Goal: Transaction & Acquisition: Purchase product/service

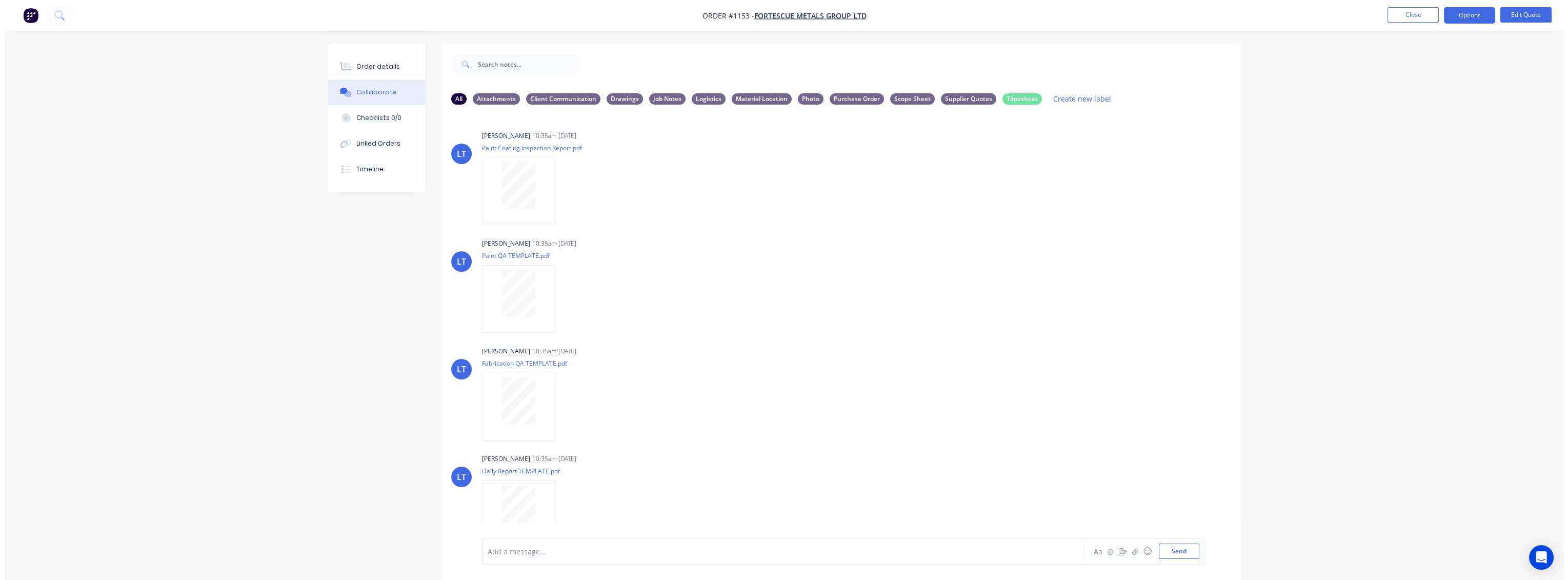
scroll to position [59, 0]
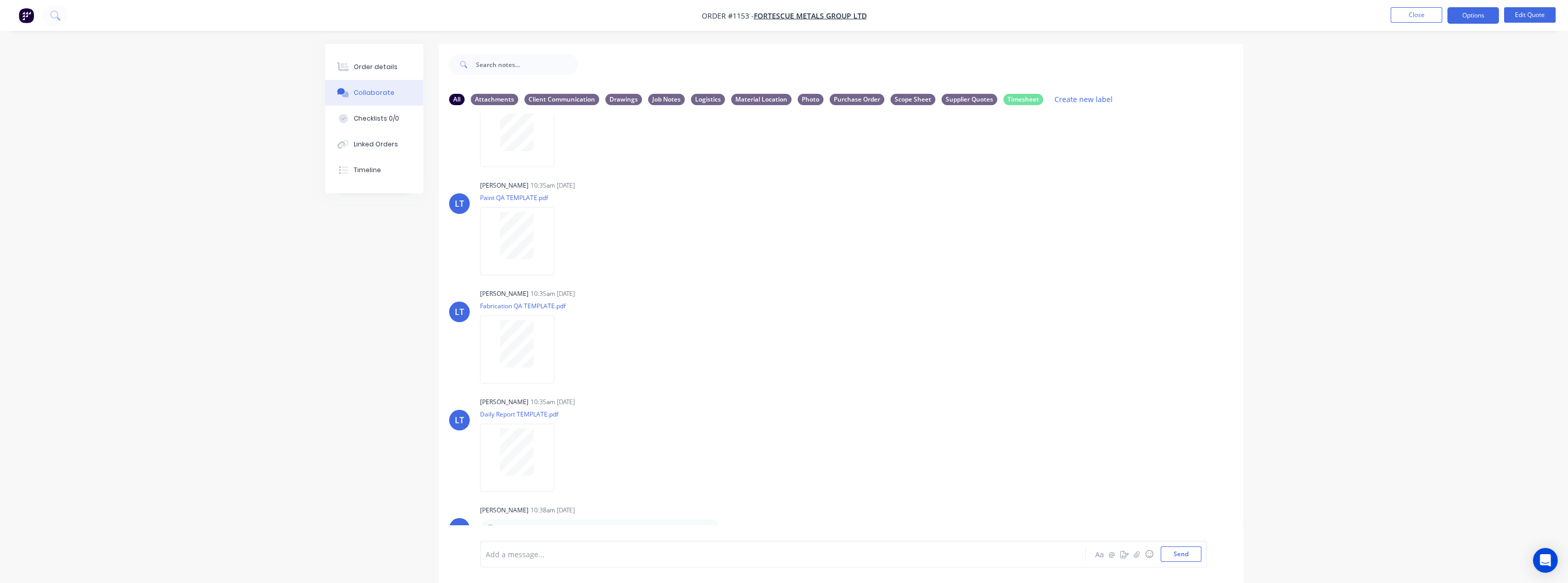
click at [1429, 17] on button "Close" at bounding box center [1416, 15] width 51 height 15
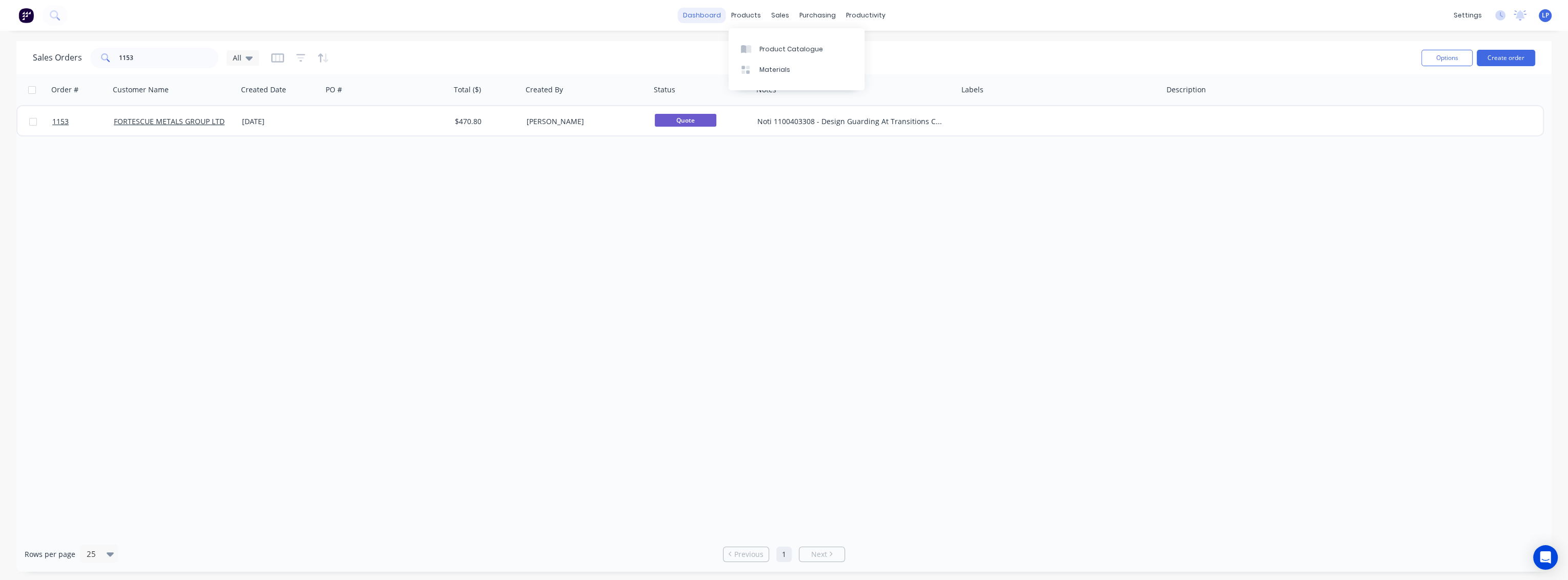
click at [698, 15] on link "dashboard" at bounding box center [702, 15] width 48 height 15
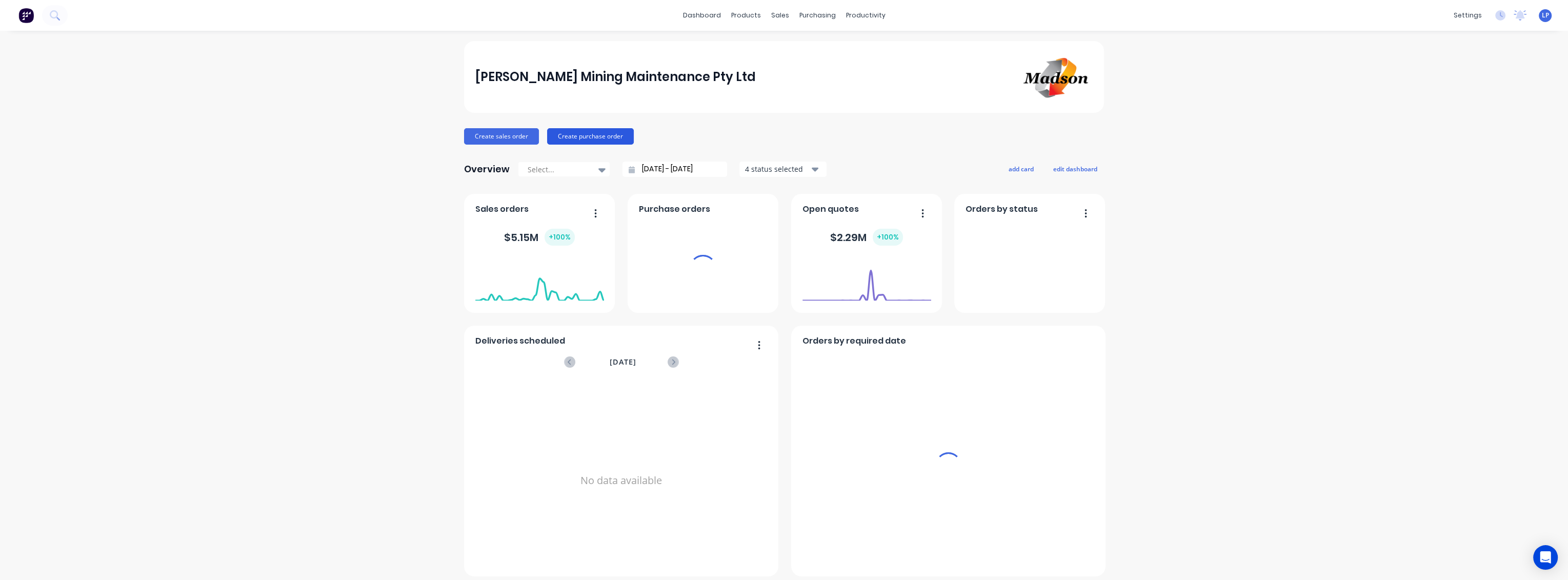
click at [569, 139] on button "Create purchase order" at bounding box center [590, 136] width 86 height 16
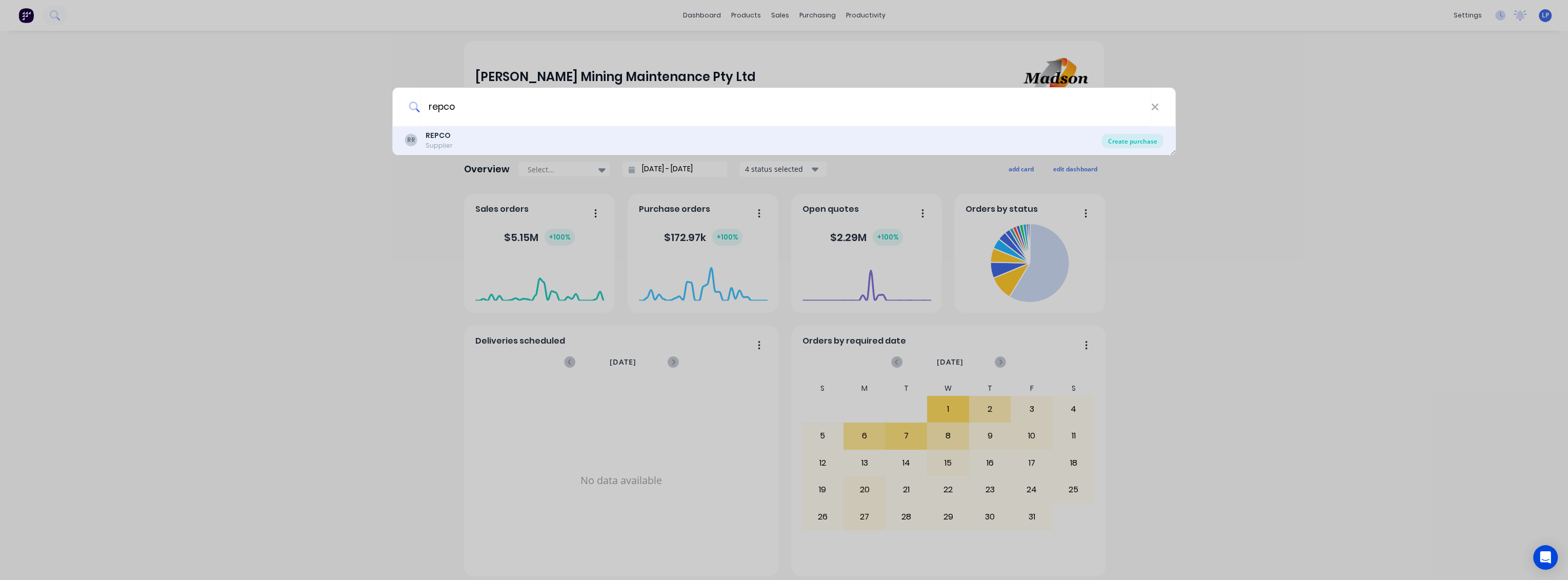
type input "repco"
click at [1116, 145] on div "Create purchase" at bounding box center [1132, 141] width 61 height 15
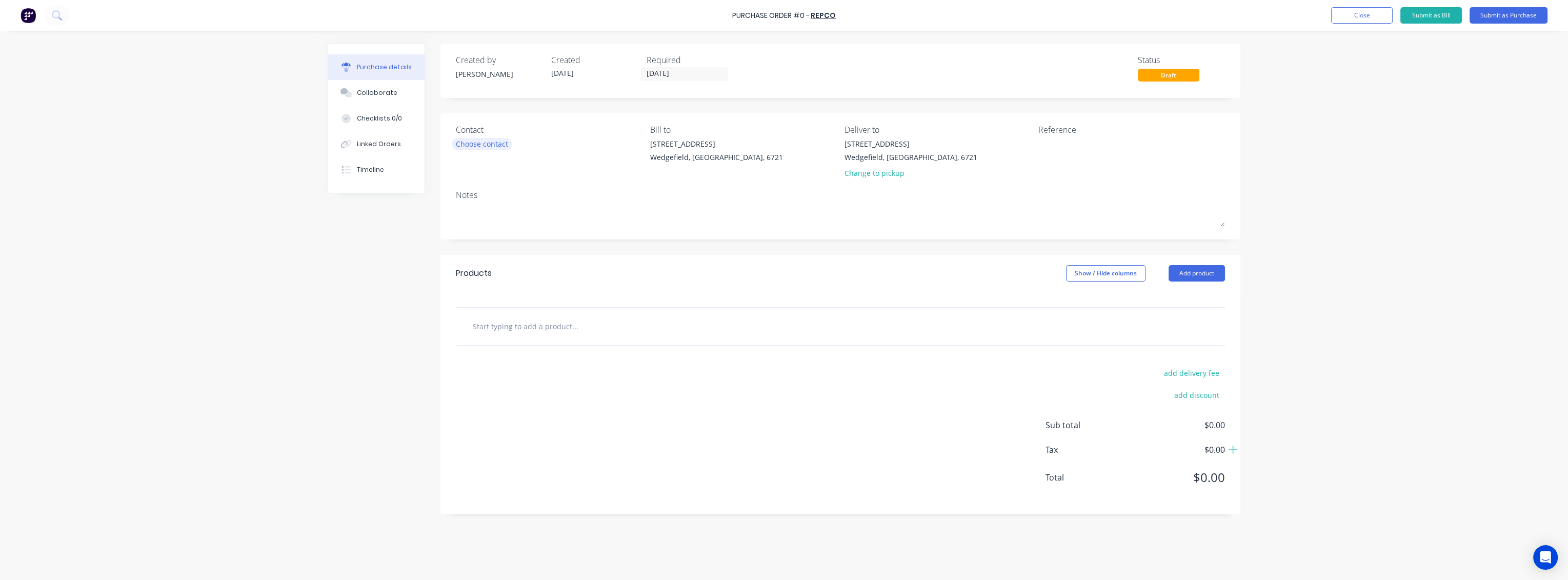
click at [500, 145] on div "Choose contact" at bounding box center [482, 144] width 52 height 11
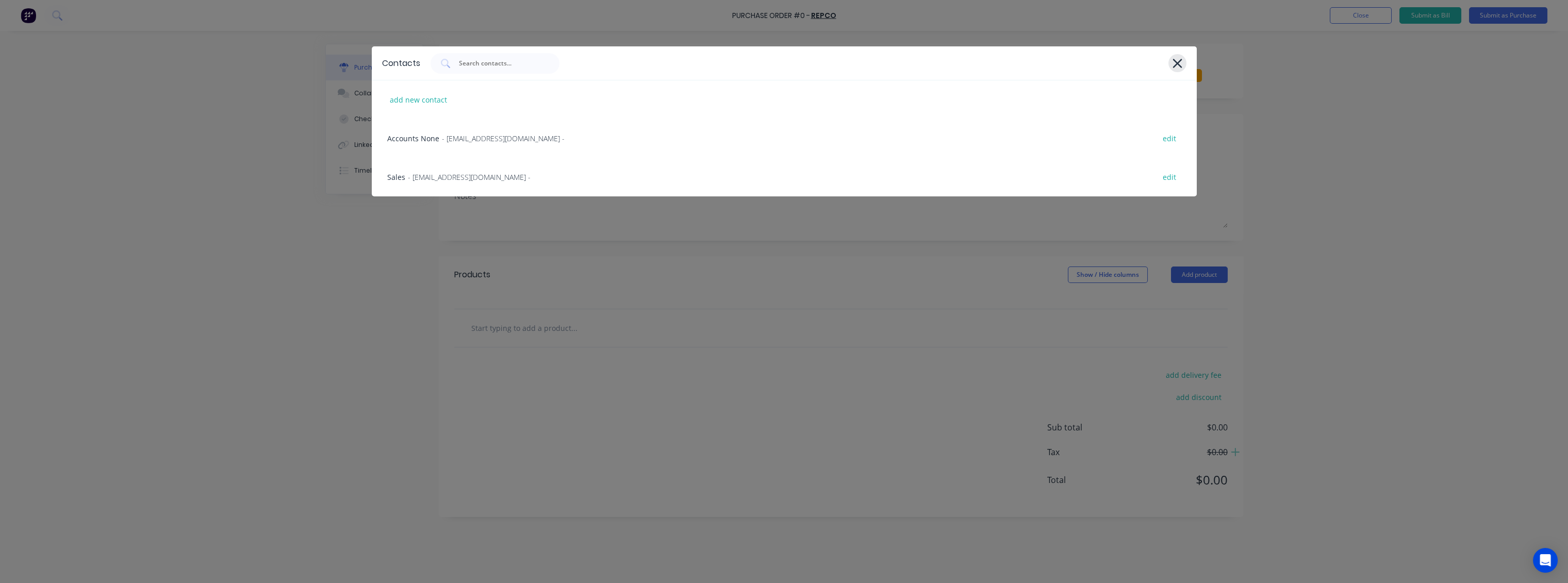
click at [1175, 66] on icon at bounding box center [1178, 64] width 11 height 15
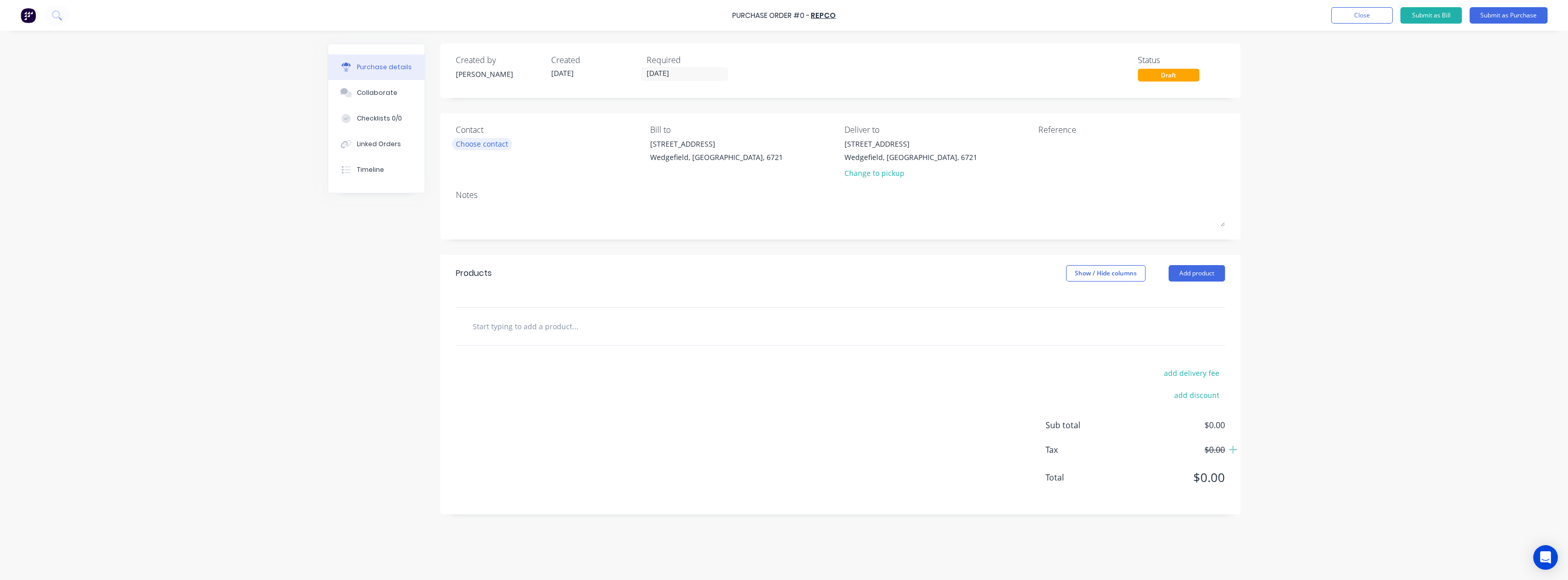
click at [499, 142] on div "Choose contact" at bounding box center [482, 144] width 52 height 11
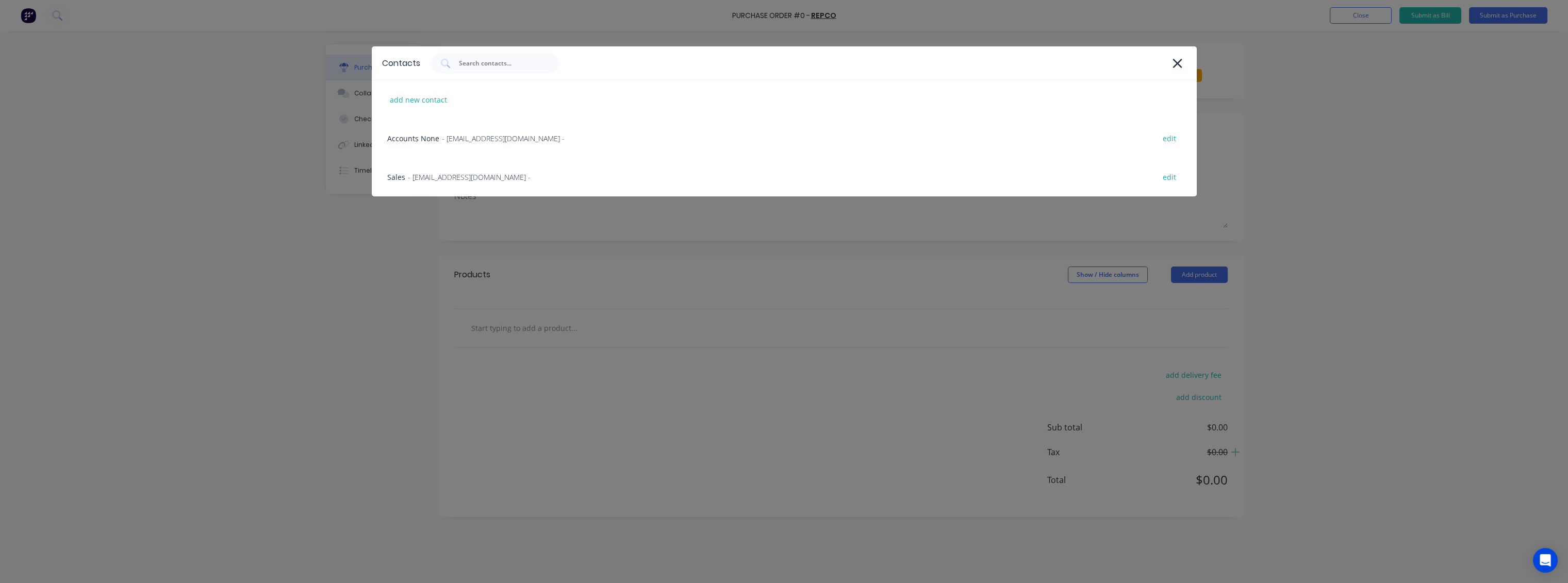
click at [450, 182] on span "- [EMAIL_ADDRESS][DOMAIN_NAME] -" at bounding box center [469, 177] width 122 height 11
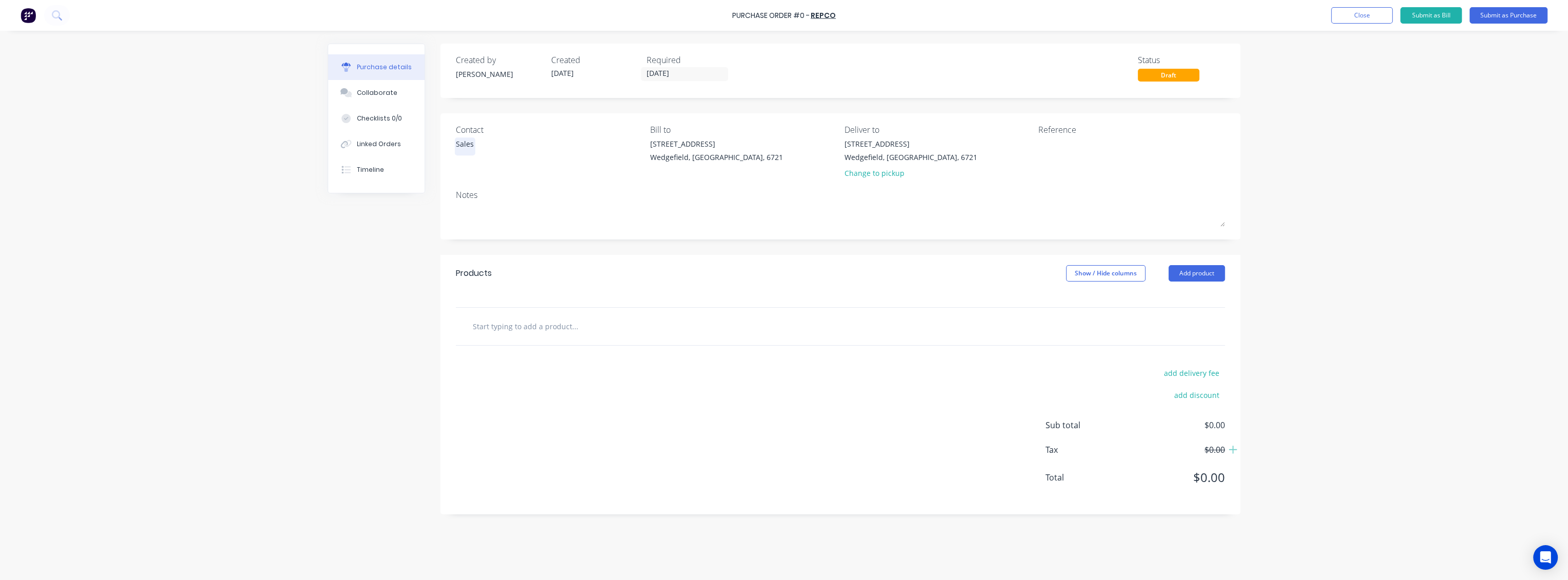
click at [469, 144] on div "Sales" at bounding box center [464, 144] width 18 height 11
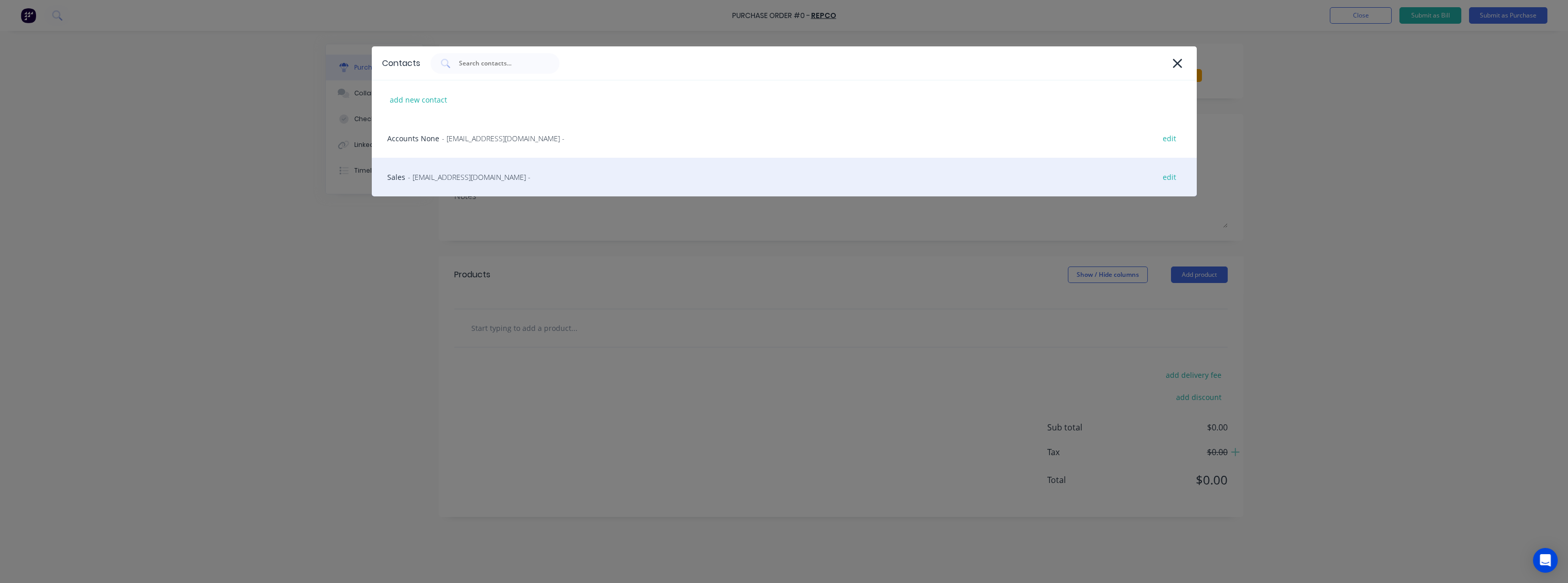
click at [469, 182] on div "Sales - [EMAIL_ADDRESS][DOMAIN_NAME] - edit" at bounding box center [784, 177] width 825 height 39
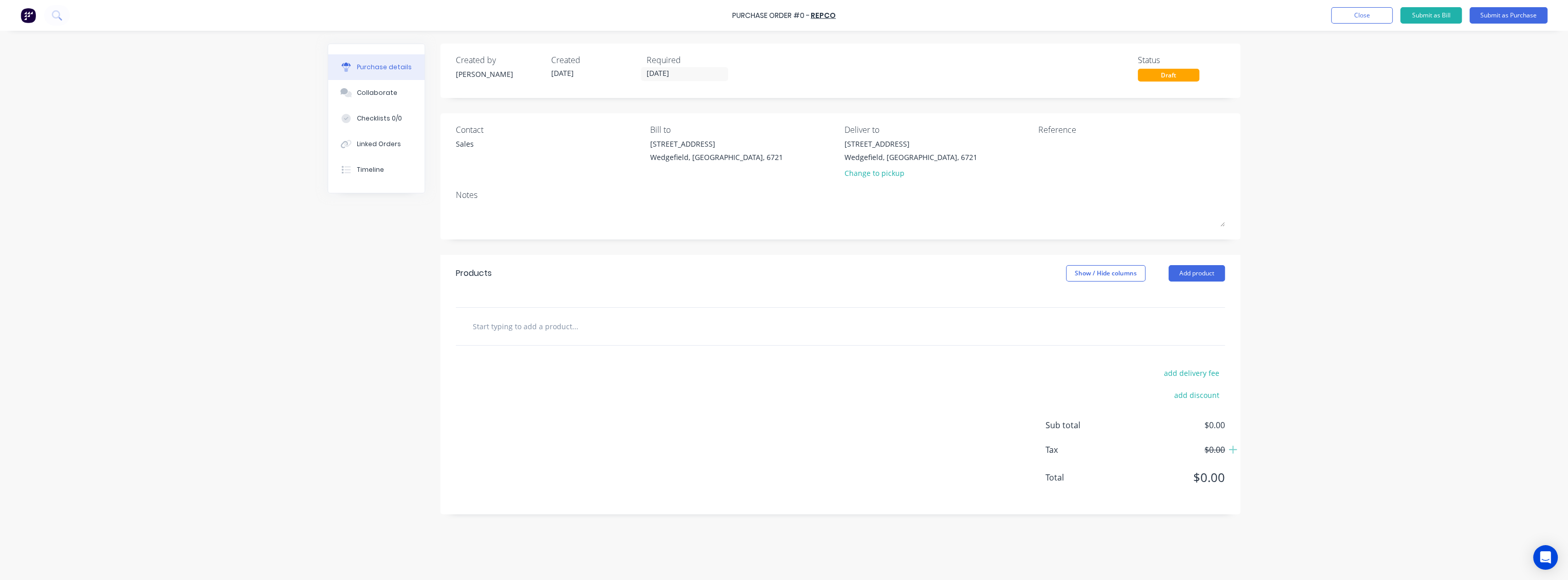
click at [574, 330] on input "text" at bounding box center [575, 326] width 205 height 21
click at [529, 327] on input "text" at bounding box center [575, 326] width 205 height 21
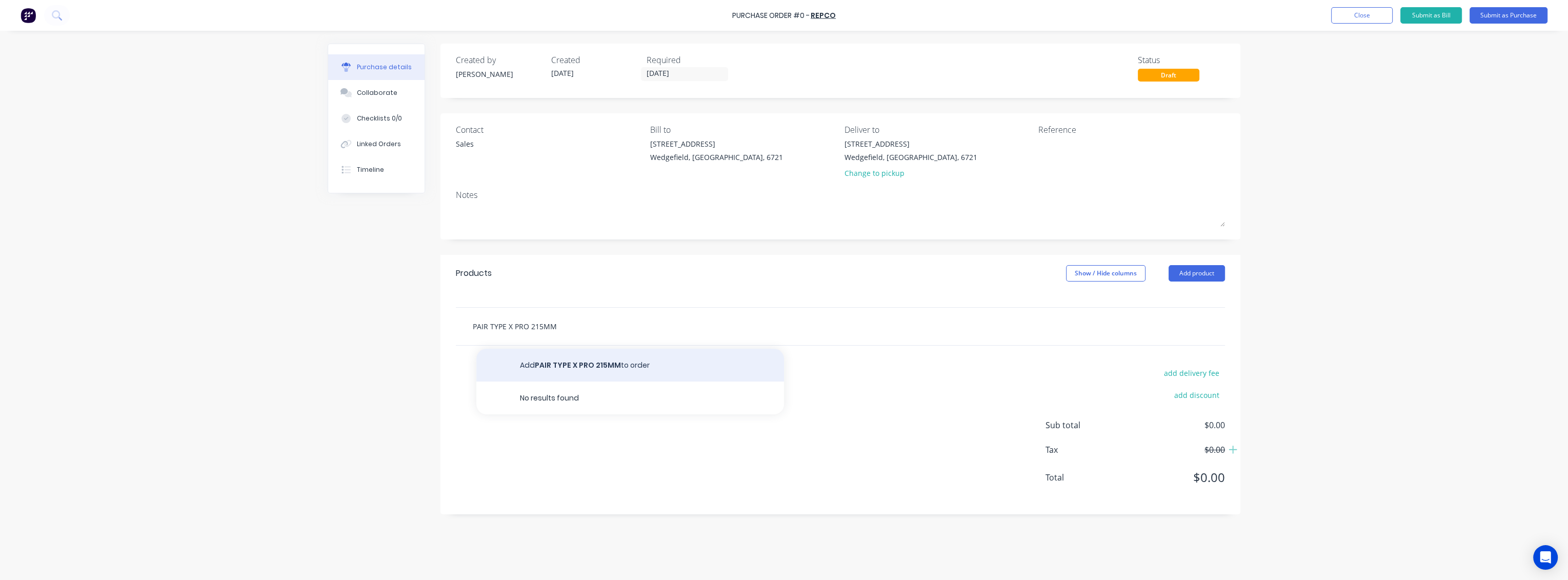
type input "PAIR TYPE X PRO 215MM"
click at [631, 369] on button "Add PAIR TYPE X PRO 215MM to order" at bounding box center [630, 365] width 307 height 33
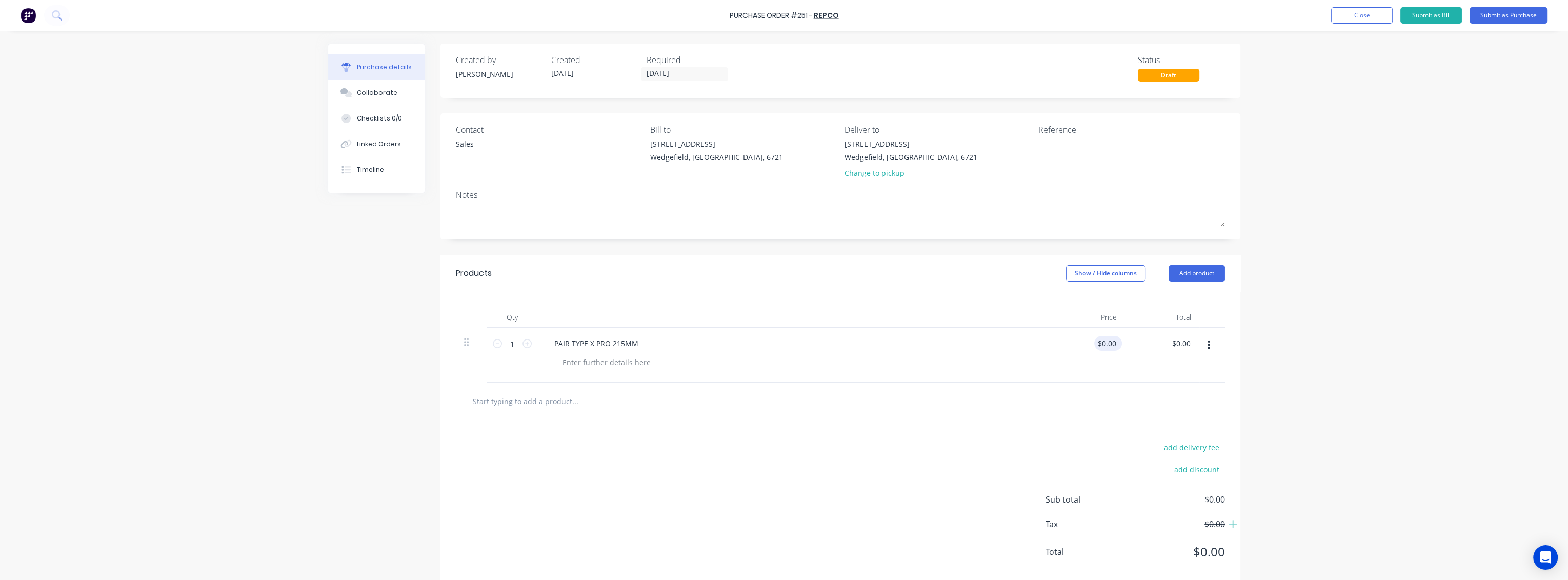
click at [1116, 344] on div "$0.00 $0.00" at bounding box center [1108, 343] width 27 height 15
click at [1110, 346] on input "0.00" at bounding box center [1106, 343] width 24 height 15
drag, startPoint x: 1114, startPoint y: 342, endPoint x: 1066, endPoint y: 341, distance: 48.0
click at [1066, 341] on div "$0.00 $0.00" at bounding box center [1088, 355] width 74 height 55
click at [1099, 344] on input "0.00" at bounding box center [1108, 343] width 19 height 15
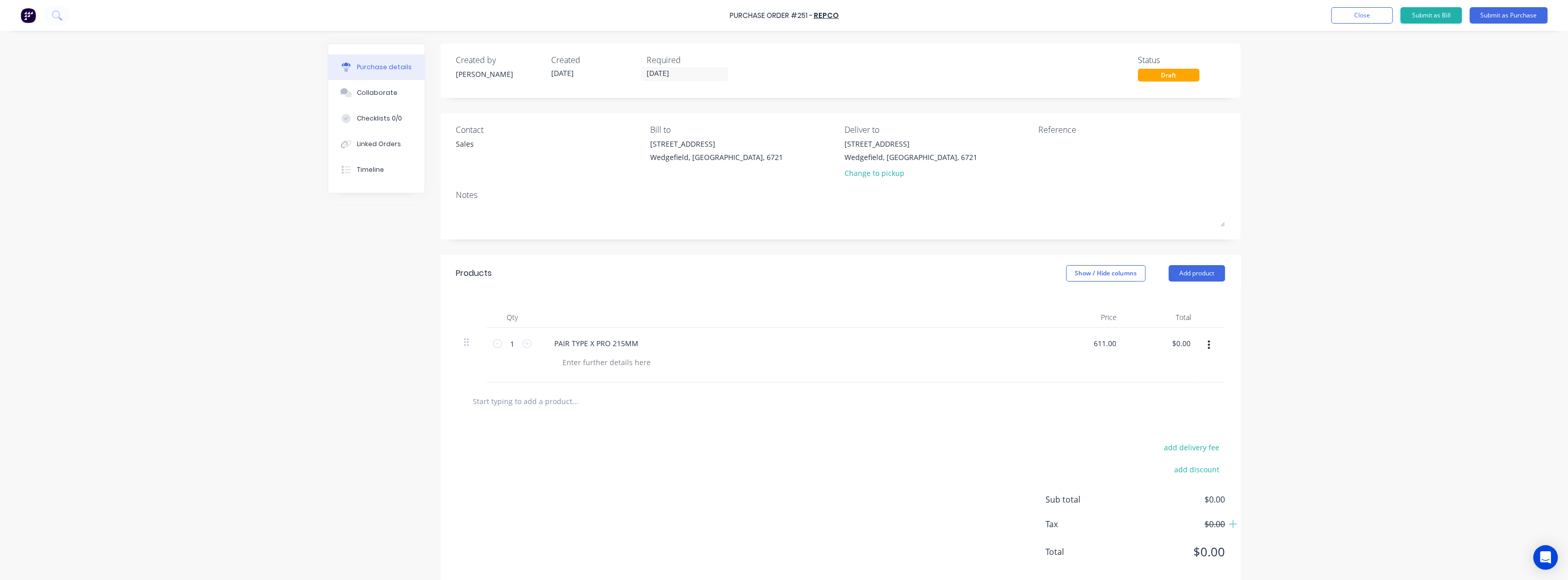
click at [1152, 368] on div "$0.00 $0.00" at bounding box center [1162, 355] width 74 height 55
type input "$611.00"
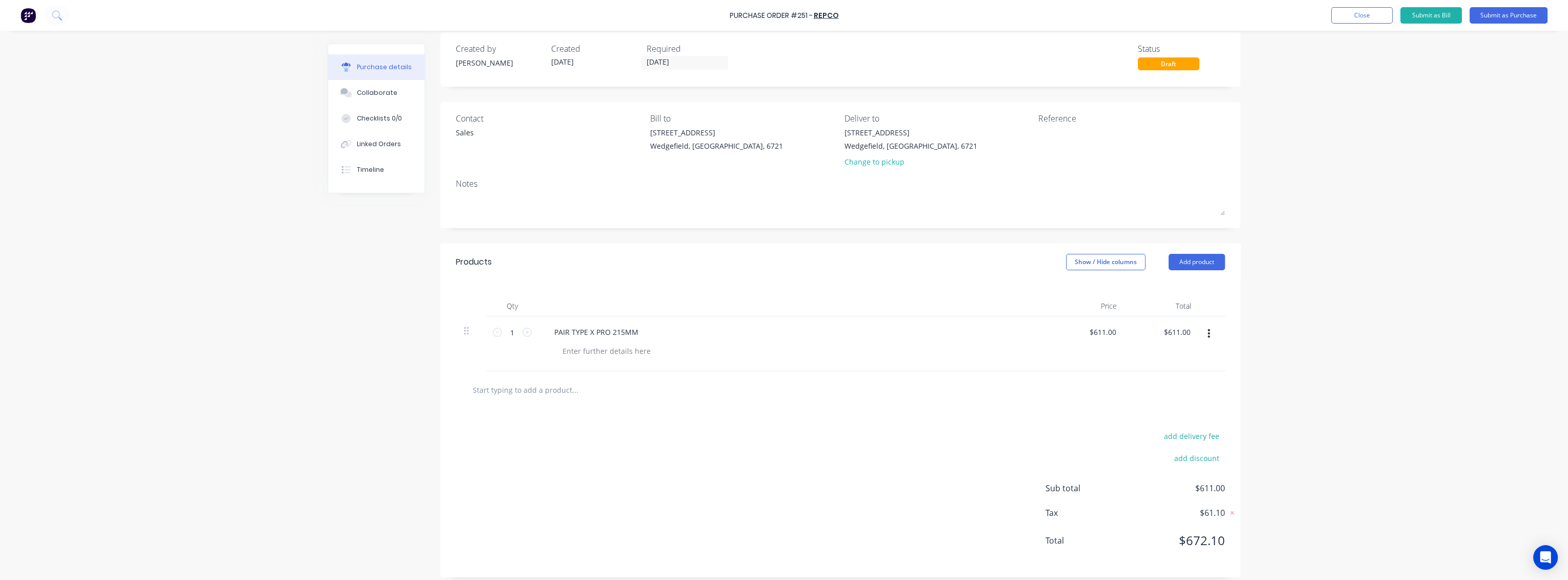
scroll to position [19, 0]
click at [1501, 19] on button "Submit as Purchase" at bounding box center [1508, 15] width 78 height 16
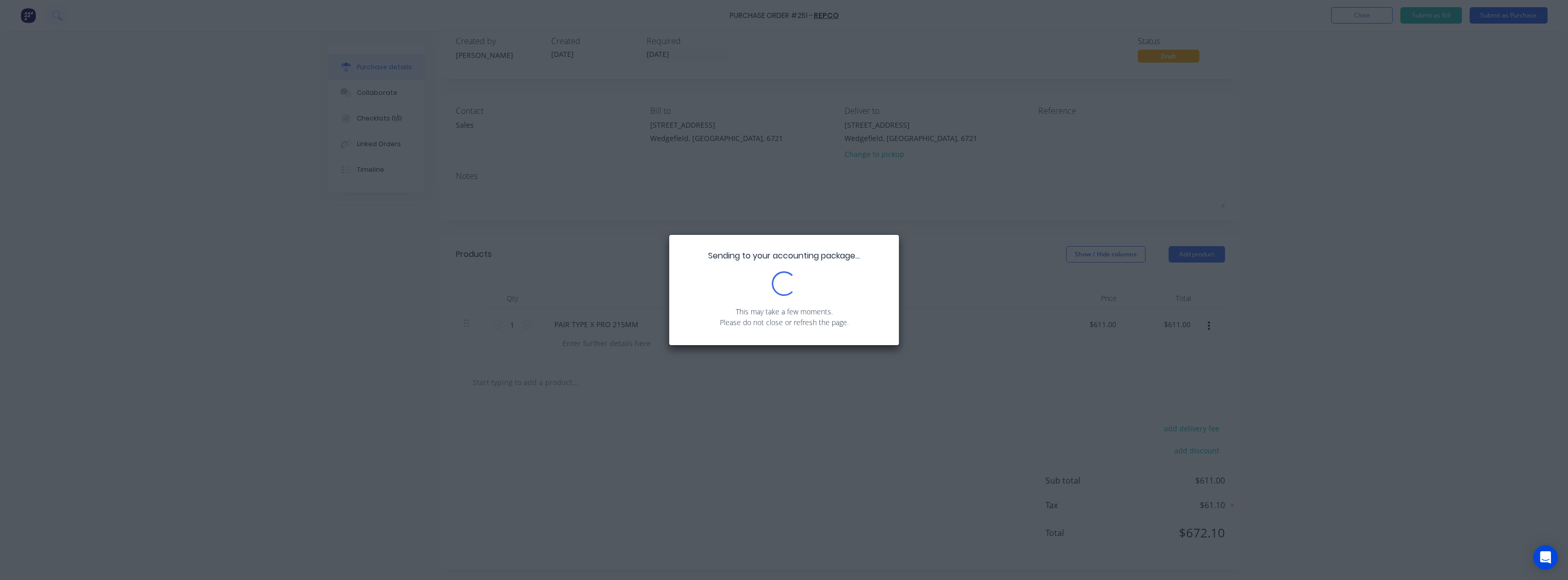
scroll to position [0, 0]
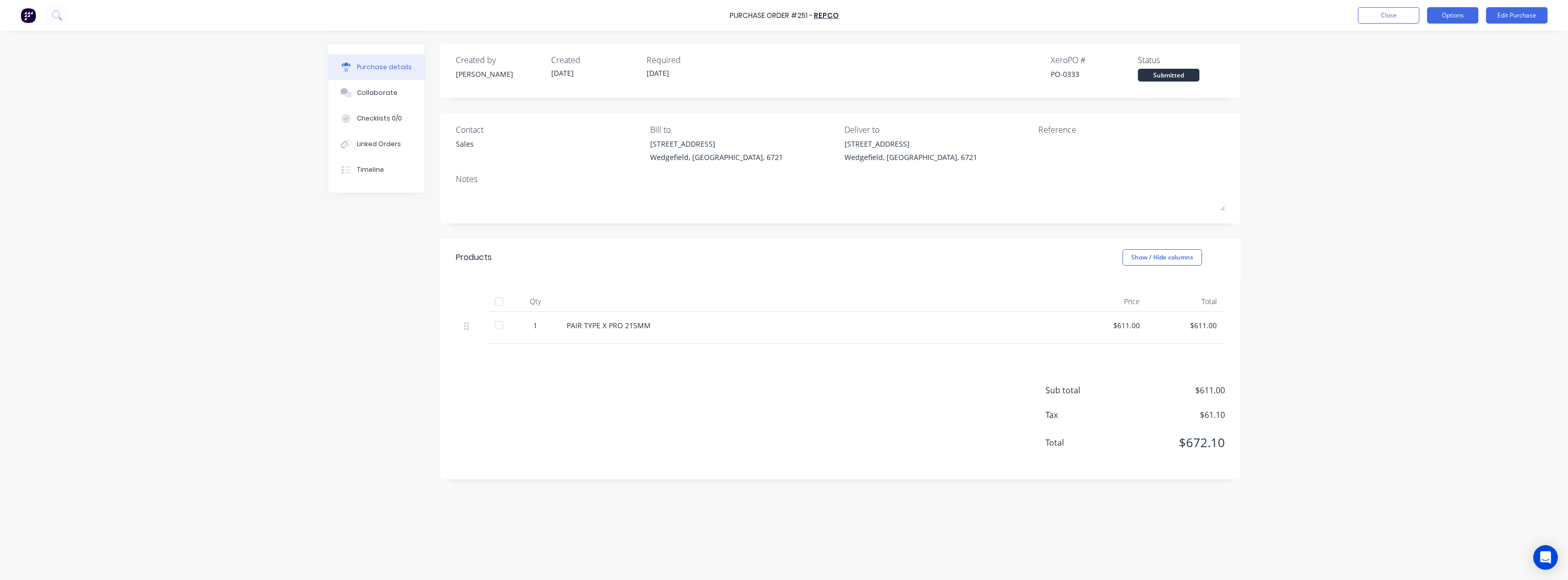
click at [1455, 15] on button "Options" at bounding box center [1452, 15] width 51 height 16
click at [1432, 40] on div "Print / Email" at bounding box center [1430, 41] width 79 height 15
click at [1417, 63] on div "With pricing" at bounding box center [1430, 62] width 79 height 15
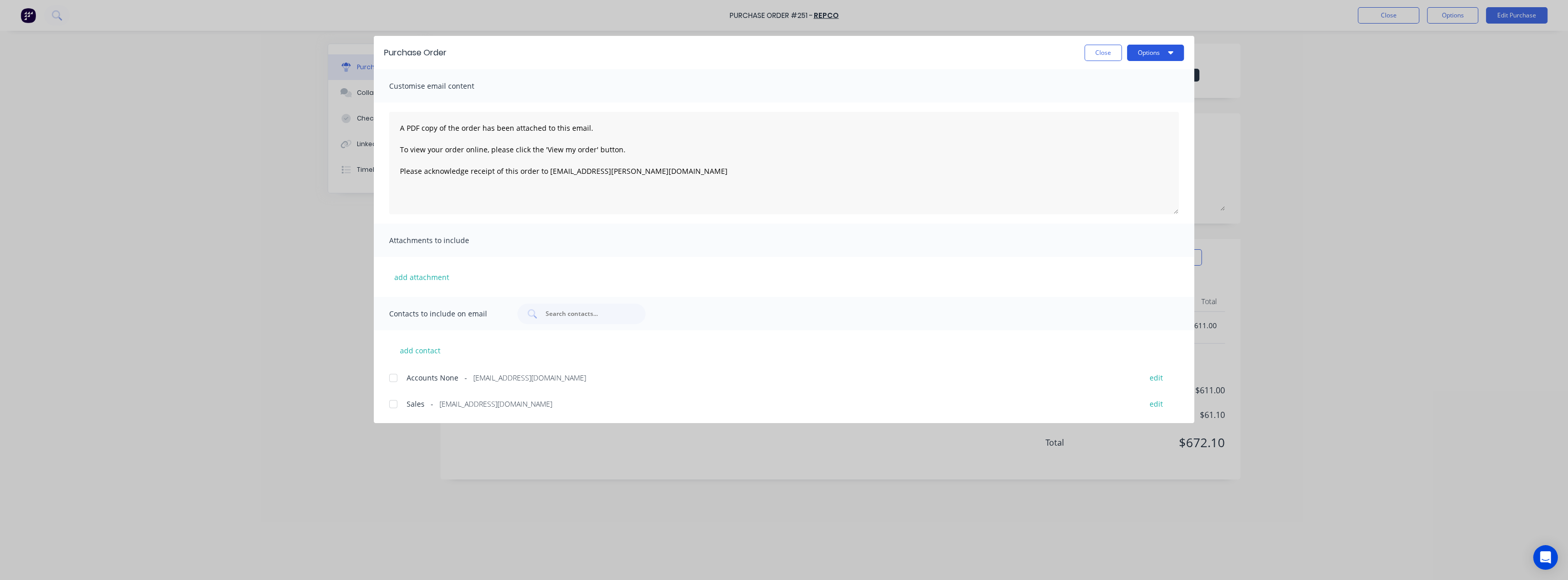
click at [1160, 56] on button "Options" at bounding box center [1156, 52] width 57 height 16
click at [1104, 86] on div "Preview" at bounding box center [1135, 79] width 79 height 15
click at [1109, 47] on button "Close" at bounding box center [1103, 52] width 37 height 16
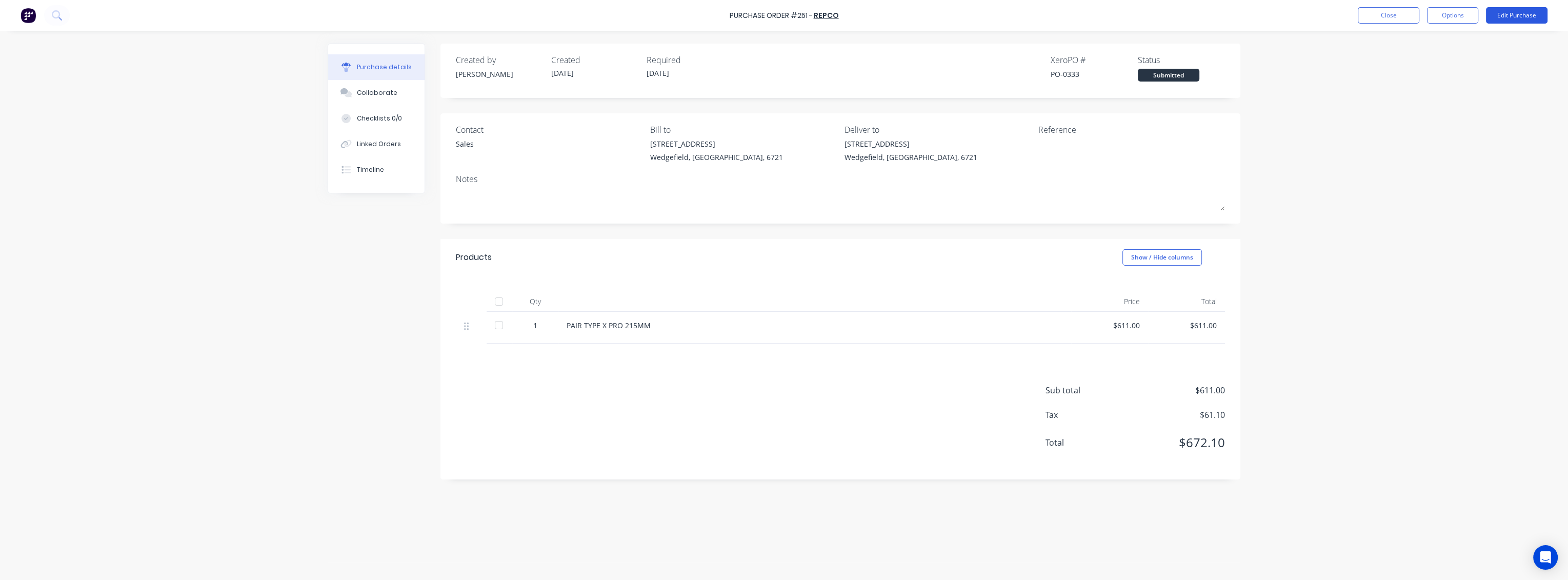
click at [1517, 14] on button "Edit Purchase" at bounding box center [1516, 15] width 61 height 16
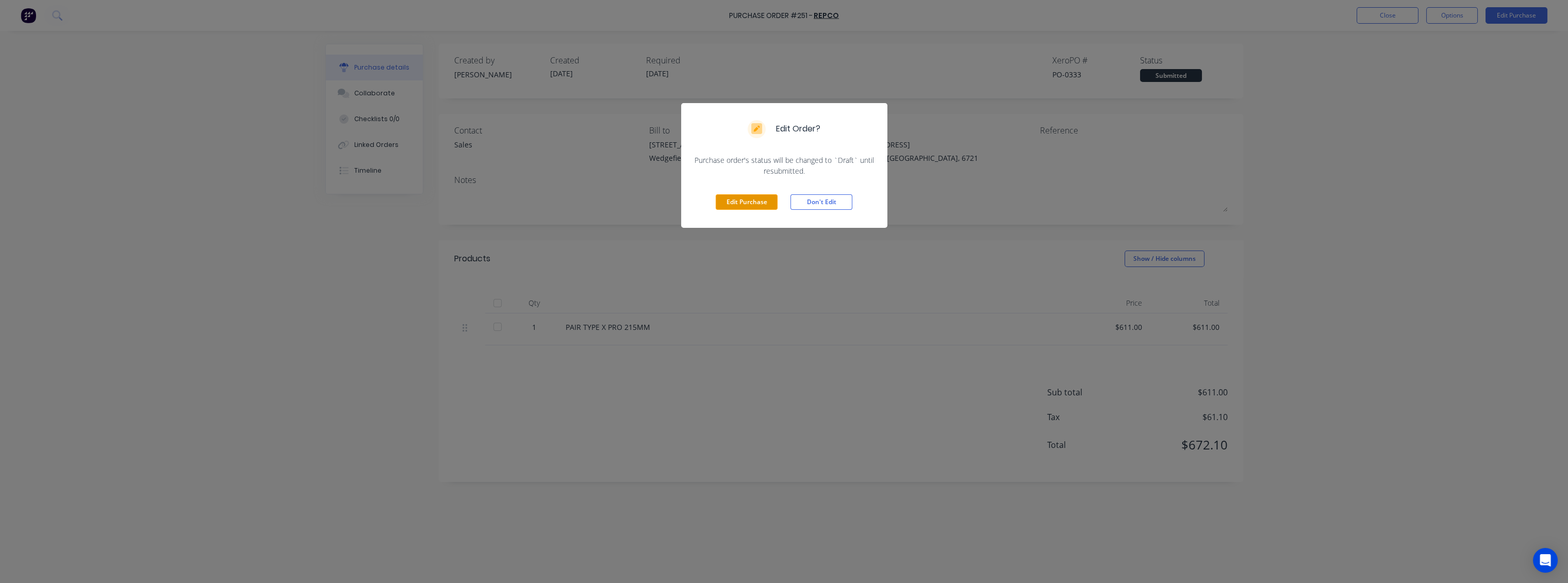
click at [751, 205] on button "Edit Purchase" at bounding box center [746, 202] width 62 height 15
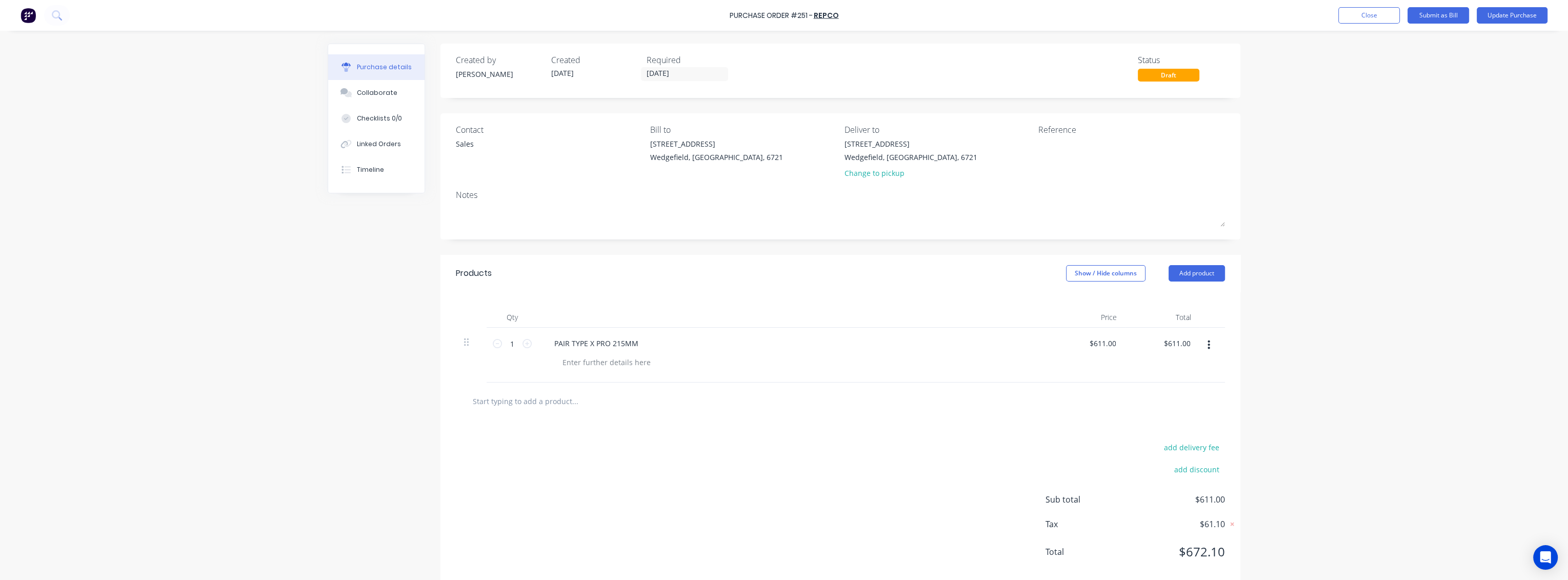
click at [516, 399] on input "text" at bounding box center [575, 401] width 205 height 21
click at [595, 363] on div at bounding box center [607, 362] width 105 height 15
click at [517, 410] on input "text" at bounding box center [575, 401] width 205 height 21
drag, startPoint x: 566, startPoint y: 404, endPoint x: 348, endPoint y: 419, distance: 218.5
click at [348, 419] on div "Created by [PERSON_NAME] Created [DATE] Required [DATE] Status Draft Contact Sa…" at bounding box center [783, 316] width 912 height 545
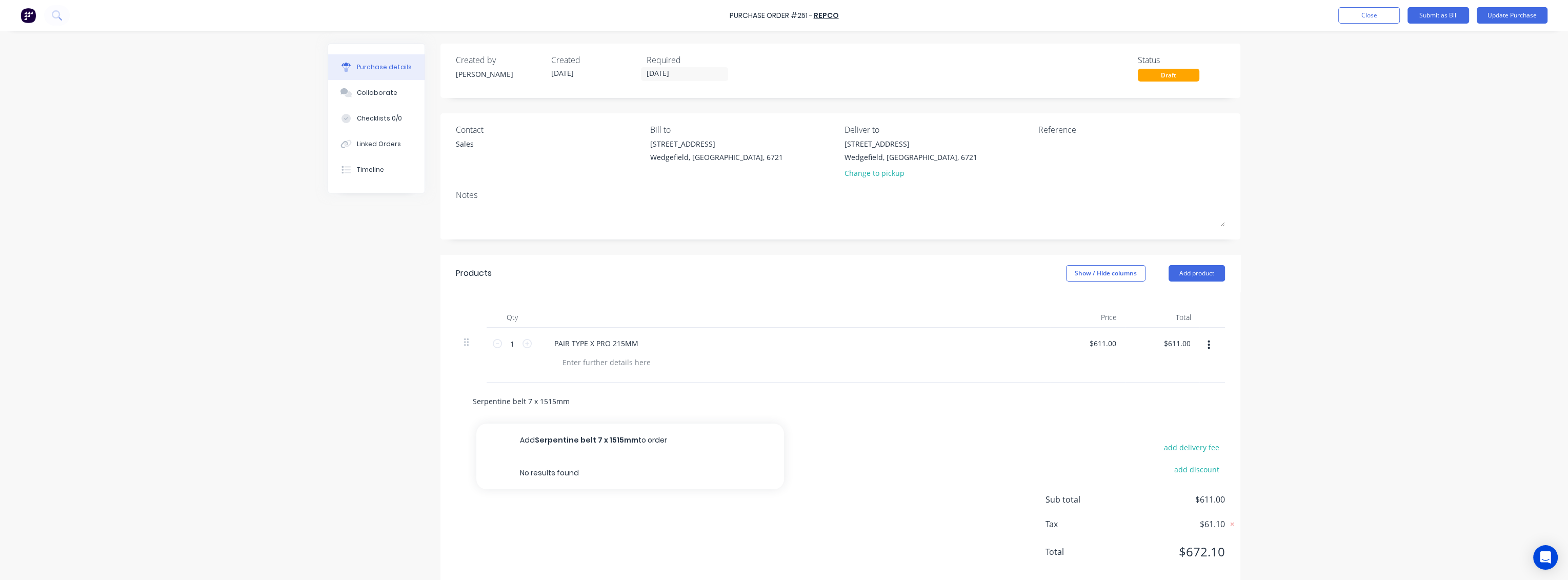
type input "Serpentine belt 7 x 1515mm"
click at [641, 411] on div "Serpentine belt 7 x 1515mm Add Serpentine belt 7 x 1515mm to order No results f…" at bounding box center [841, 400] width 769 height 37
drag, startPoint x: 581, startPoint y: 404, endPoint x: 378, endPoint y: 405, distance: 203.0
click at [378, 405] on div "Created by [PERSON_NAME] Created [DATE] Required [DATE] Status Draft Contact Sa…" at bounding box center [783, 316] width 912 height 545
type input "SERPENTINE BELT 7 X 1515MM"
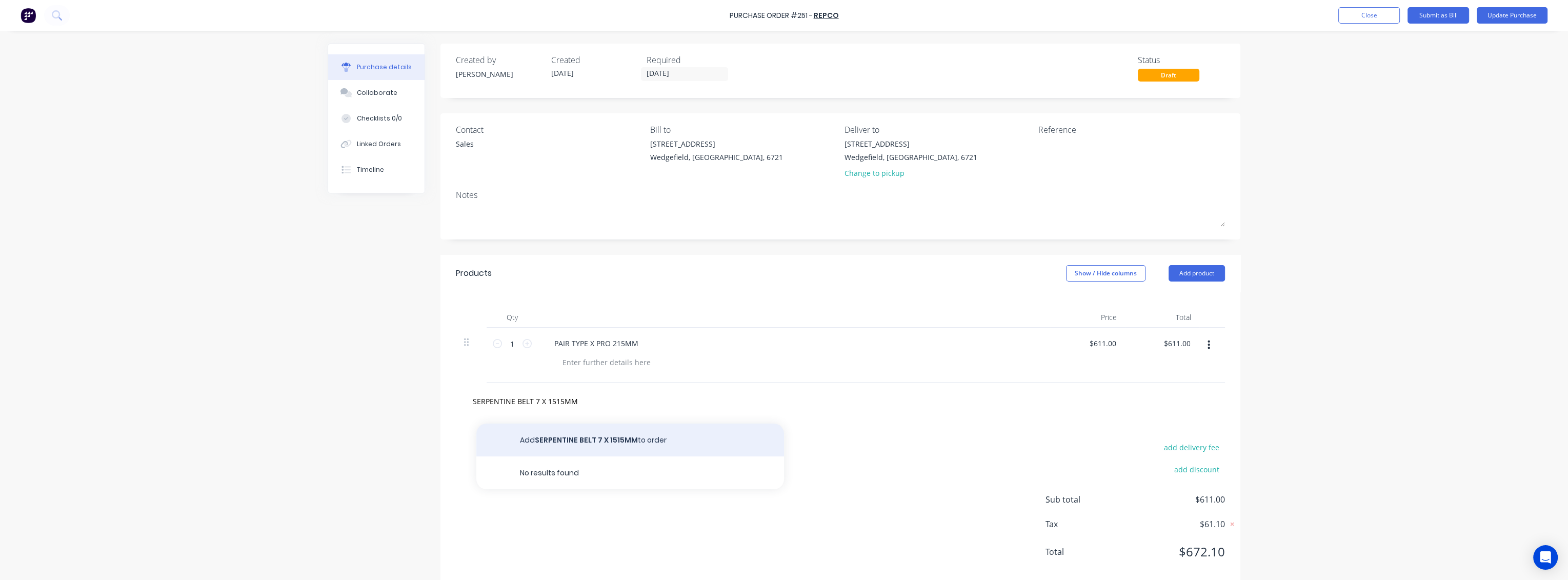
click at [667, 444] on button "Add SERPENTINE BELT 7 X 1515MM to order" at bounding box center [630, 440] width 307 height 33
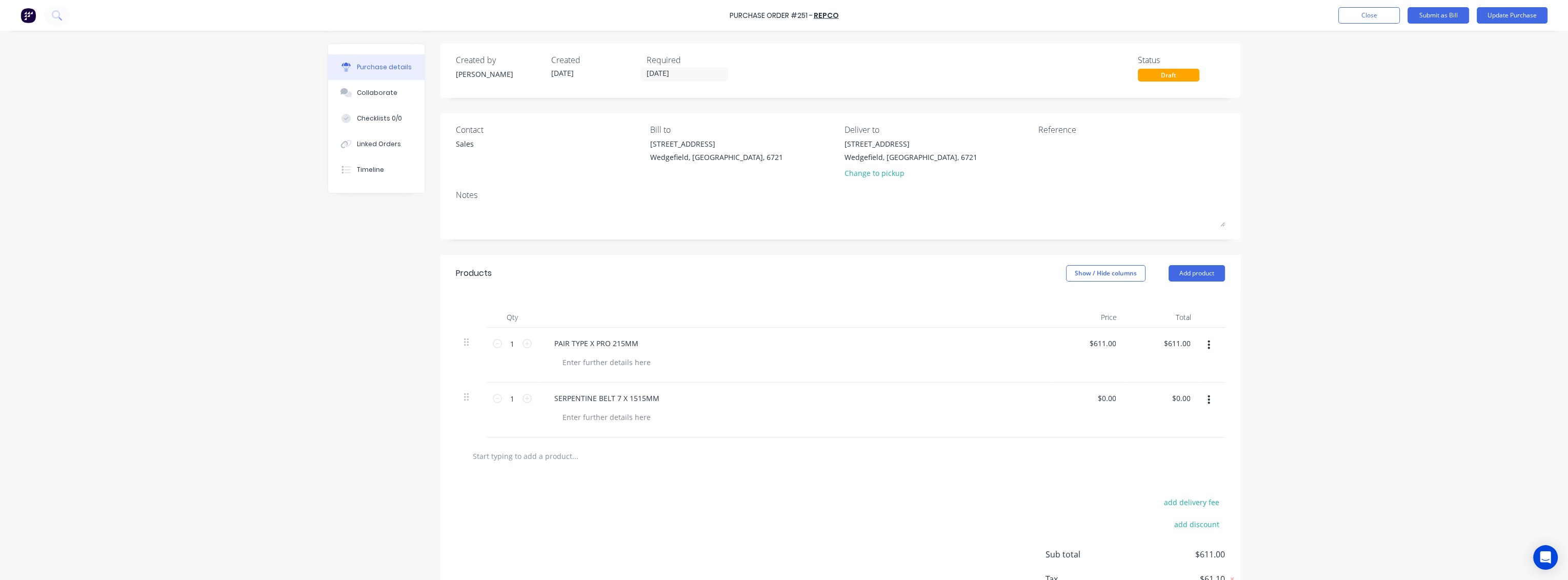
click at [548, 455] on input "text" at bounding box center [575, 456] width 205 height 21
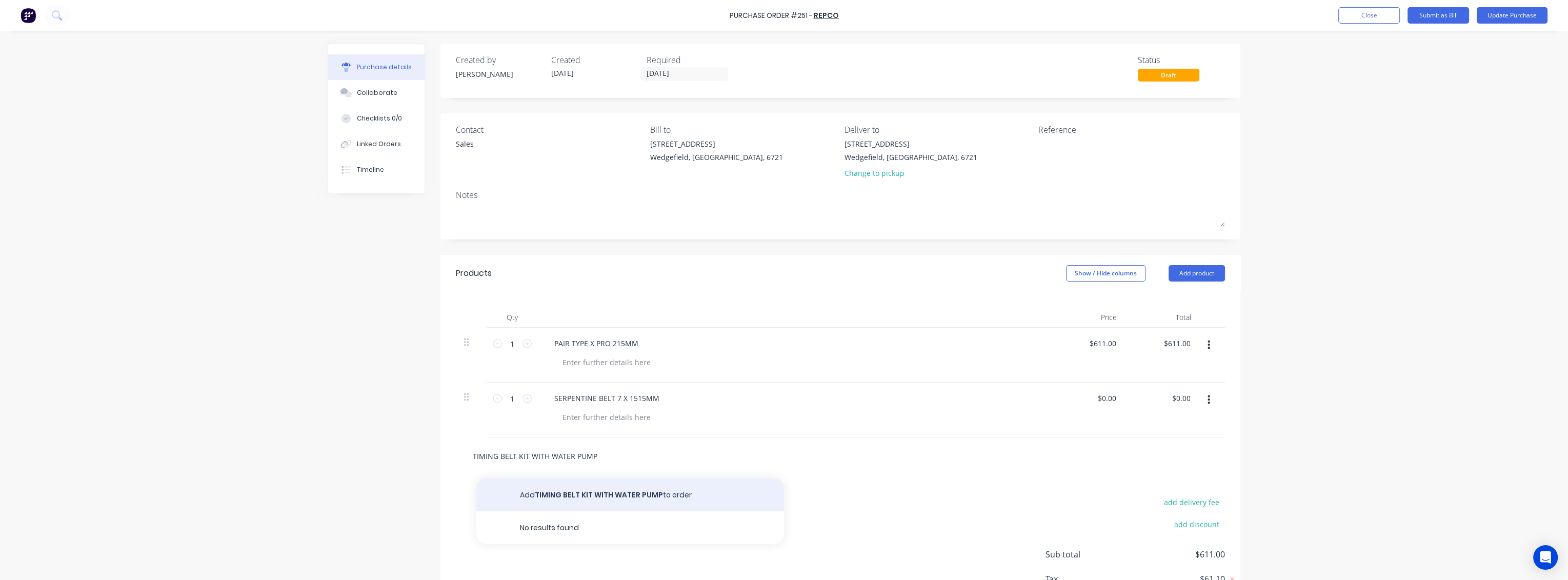
type input "TIMING BELT KIT WITH WATER PUMP"
click at [612, 492] on button "Add TIMING BELT KIT WITH WATER PUMP to order" at bounding box center [630, 495] width 307 height 33
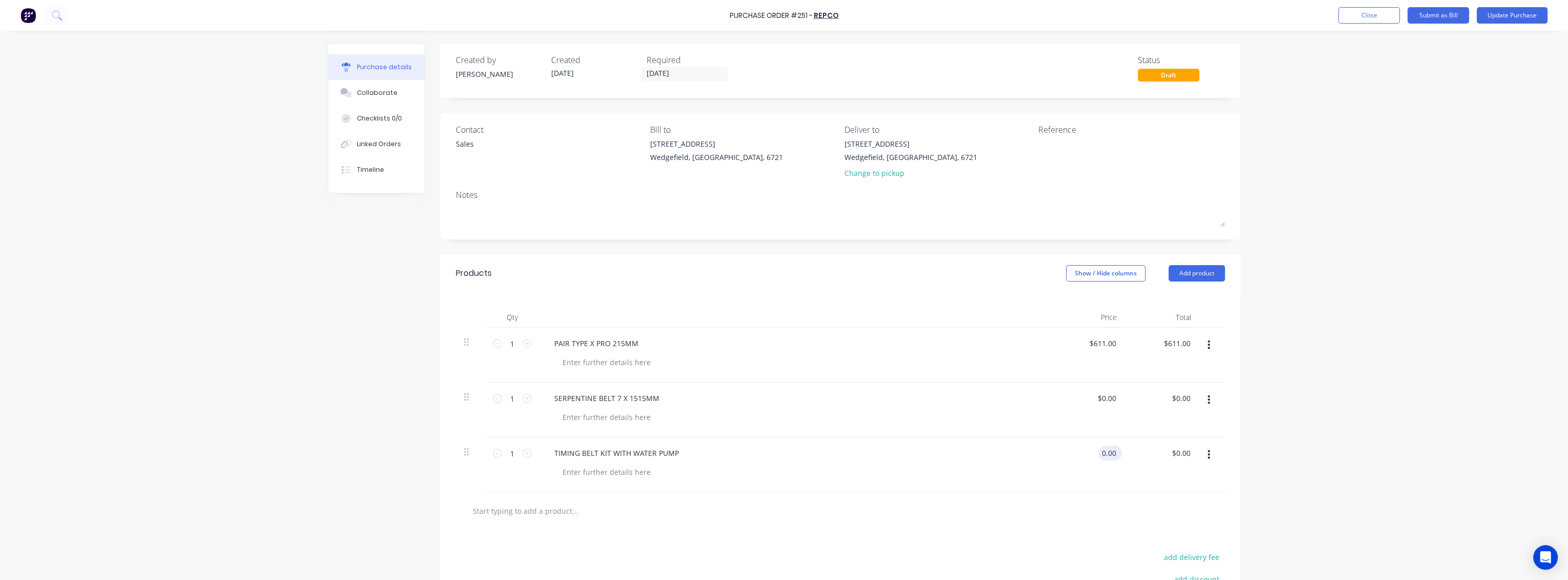
click at [1113, 450] on input "0.00" at bounding box center [1108, 453] width 19 height 15
type input "0"
click at [1125, 423] on div "$0.00 $0.00" at bounding box center [1162, 410] width 74 height 55
type input "$392.00"
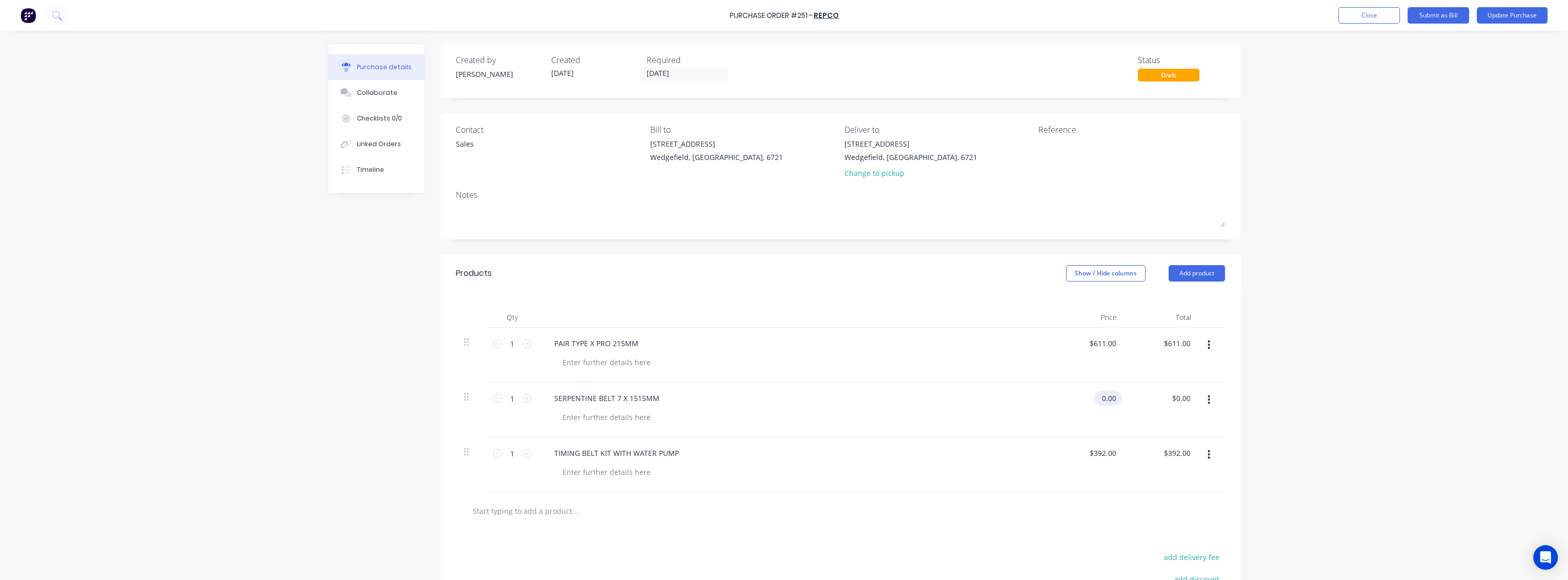
click at [1111, 400] on input "0.00" at bounding box center [1106, 398] width 24 height 15
type input "0"
type input "$71.00"
click at [1139, 408] on div "$71.00 $71.00" at bounding box center [1162, 410] width 74 height 55
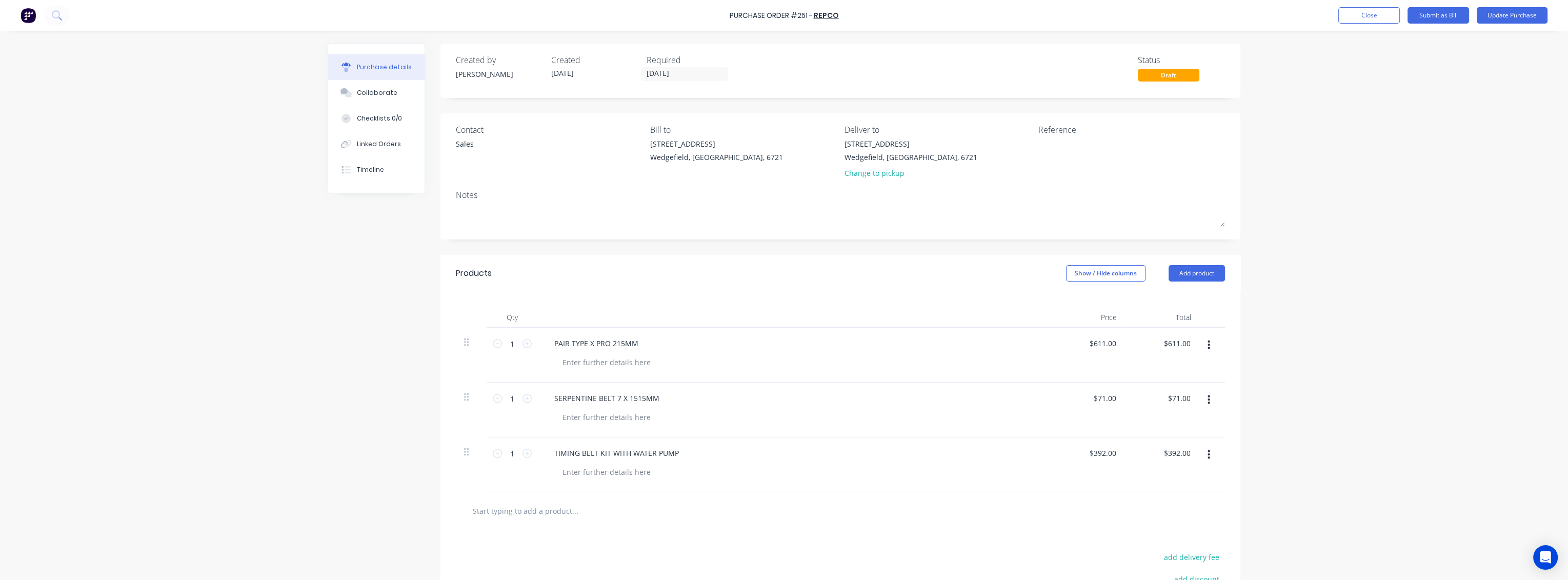
click at [521, 506] on input "text" at bounding box center [575, 511] width 205 height 21
paste input "Led Autolamps LED Autolamps 12V/24V LED Stop/Tail/Indicator Lamp with Black Bra…"
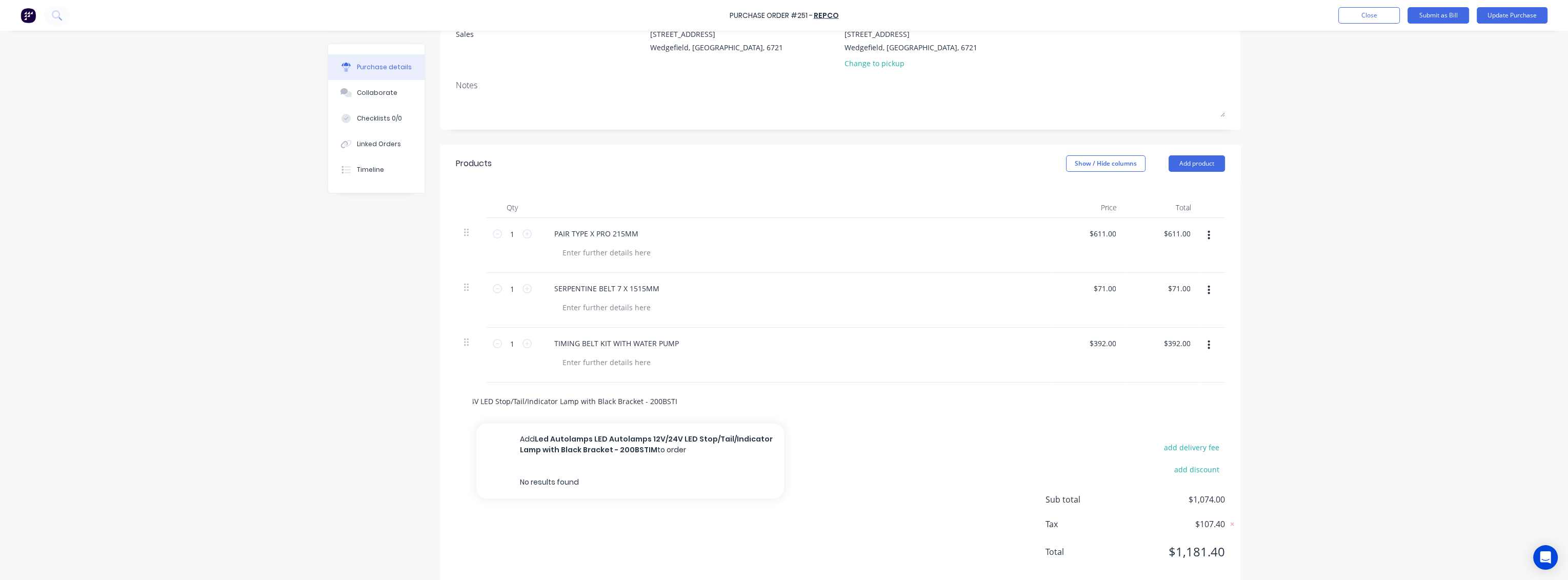
scroll to position [114, 0]
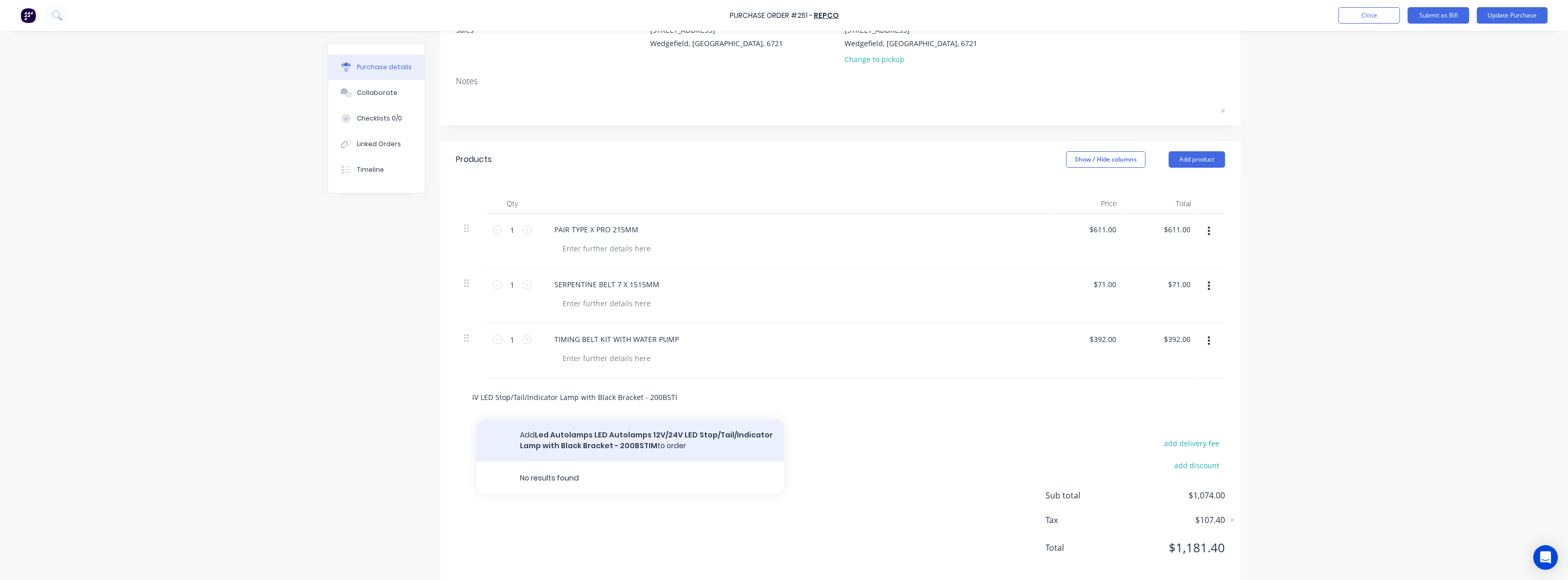
type input "Led Autolamps LED Autolamps 12V/24V LED Stop/Tail/Indicator Lamp with Black Bra…"
click at [589, 440] on button "Add Led Autolamps LED Autolamps 12V/24V LED Stop/Tail/Indicator Lamp with Black…" at bounding box center [630, 440] width 307 height 42
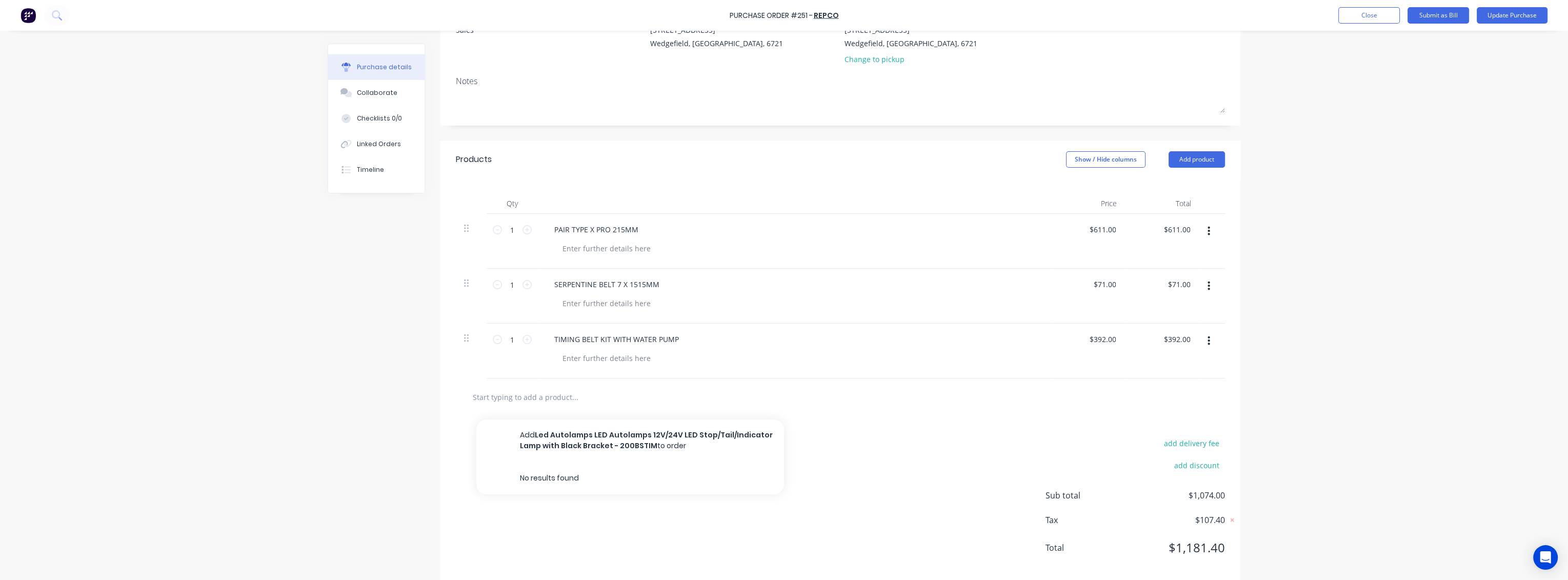
scroll to position [0, 0]
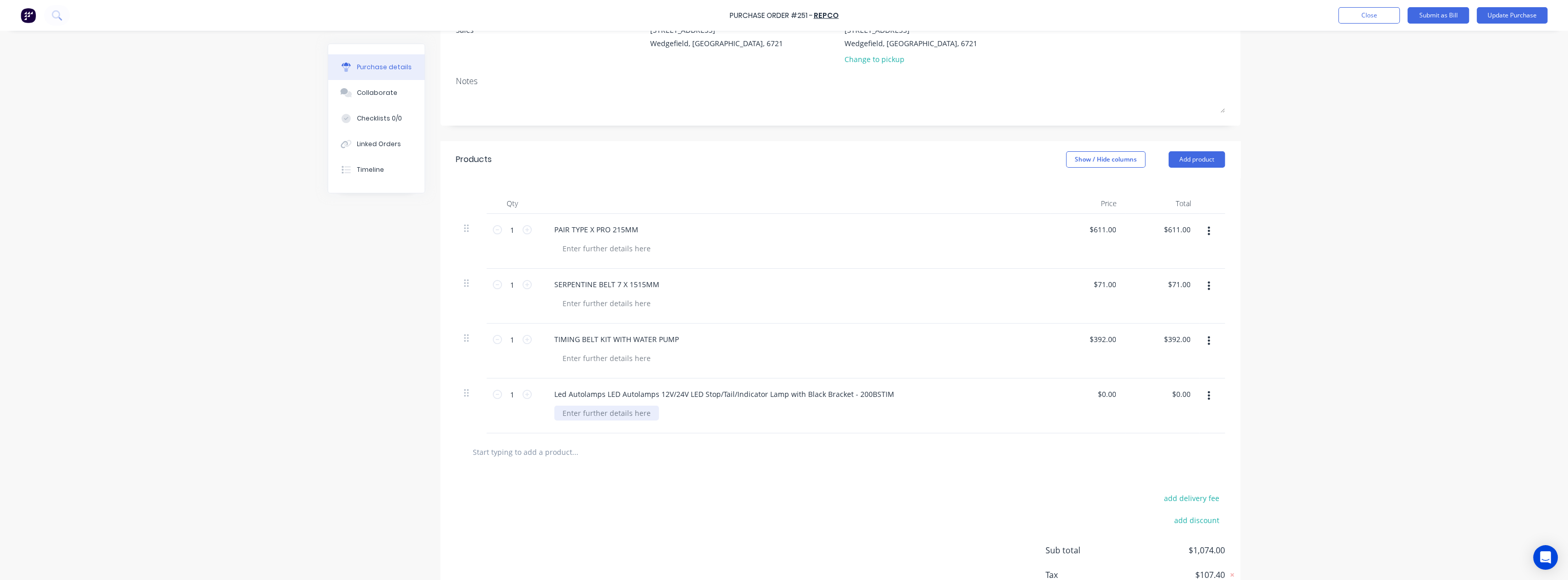
click at [600, 409] on div at bounding box center [607, 413] width 105 height 15
click at [574, 415] on div "sku:" at bounding box center [570, 413] width 30 height 15
drag, startPoint x: 575, startPoint y: 415, endPoint x: 542, endPoint y: 414, distance: 33.0
click at [542, 414] on div "Led Autolamps LED Autolamps 12V/24V LED Stop/Tail/Indicator Lamp with Black Bra…" at bounding box center [794, 406] width 513 height 55
drag, startPoint x: 647, startPoint y: 416, endPoint x: 659, endPoint y: 416, distance: 12.0
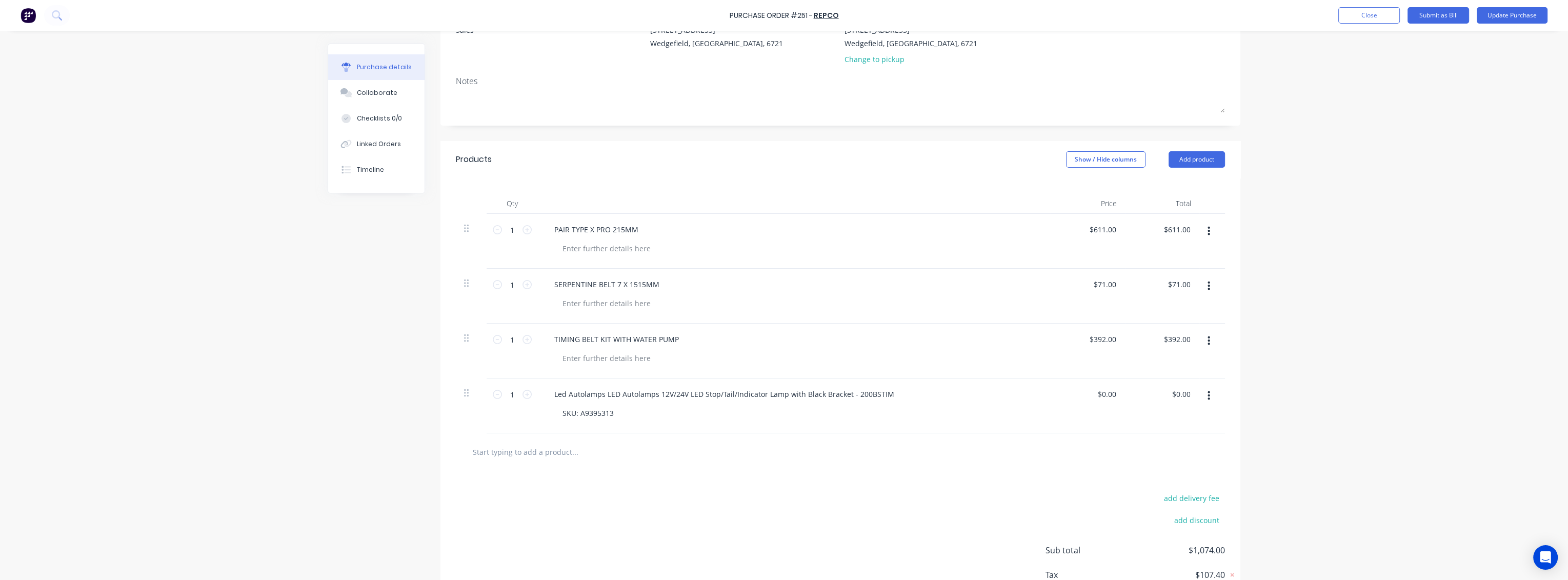
click at [648, 416] on div "SKU: A9395313" at bounding box center [799, 413] width 488 height 15
click at [1105, 396] on input "0.00" at bounding box center [1108, 394] width 19 height 15
type input "0"
type input "$89.00"
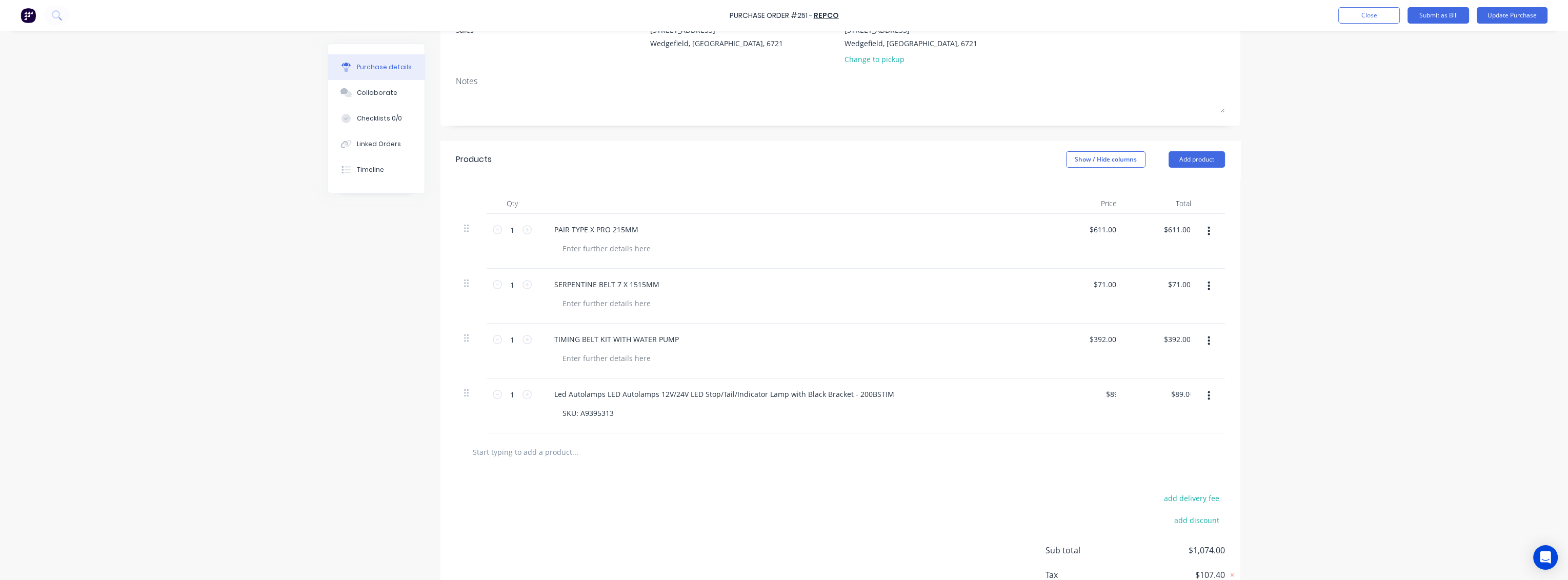
click at [1125, 415] on div "$89.00 $0.00" at bounding box center [1162, 406] width 74 height 55
click at [523, 399] on div "1 1" at bounding box center [512, 394] width 35 height 15
click at [524, 392] on icon at bounding box center [527, 394] width 9 height 9
type input "2"
type input "$178.00"
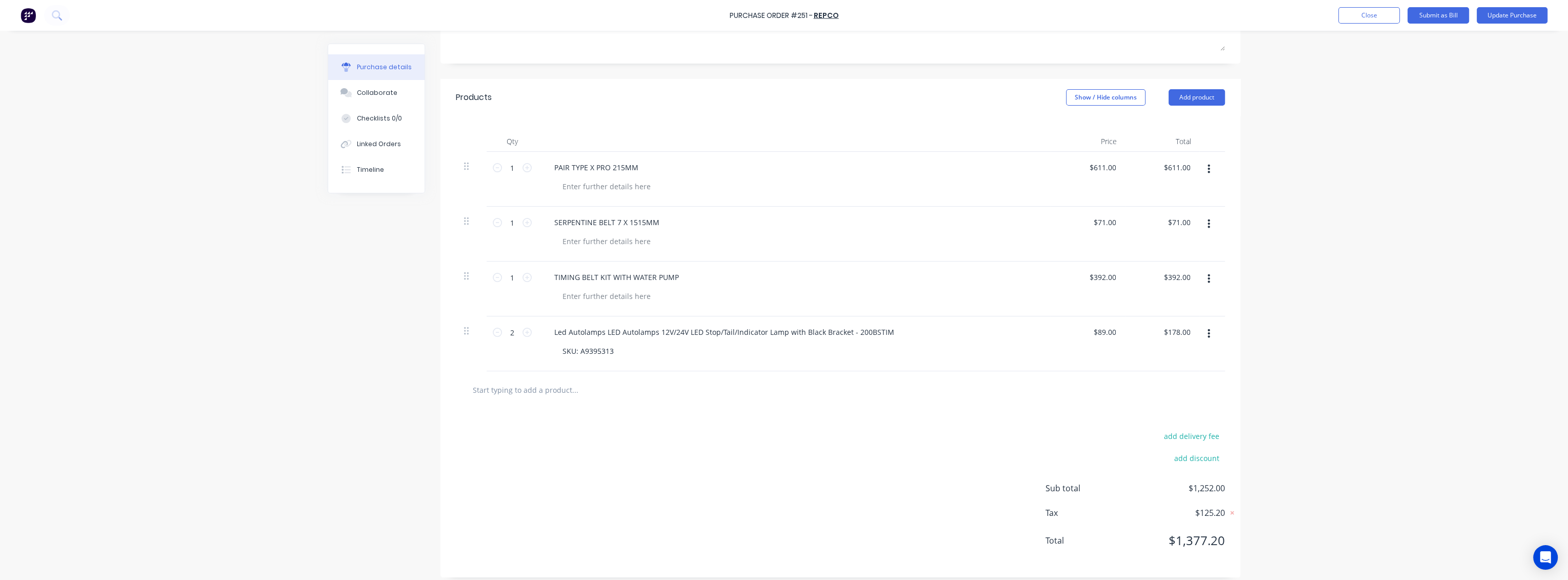
scroll to position [184, 0]
click at [1527, 10] on button "Update Purchase" at bounding box center [1512, 15] width 71 height 16
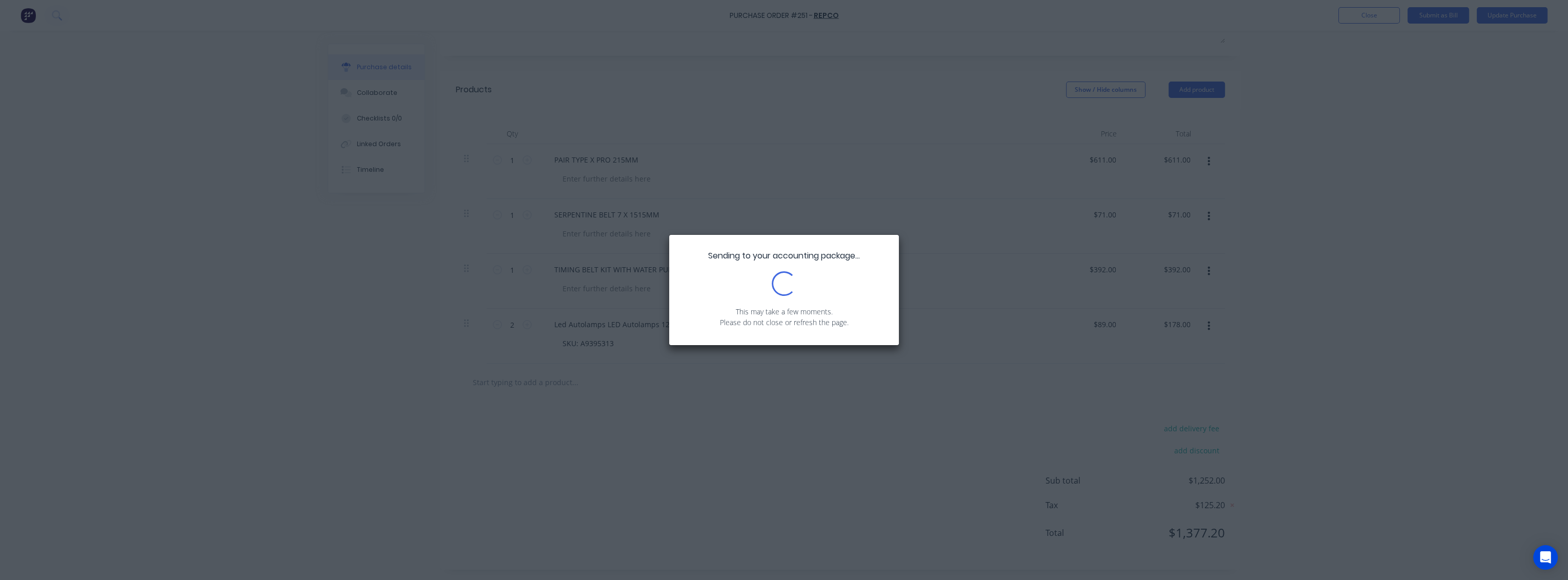
scroll to position [0, 0]
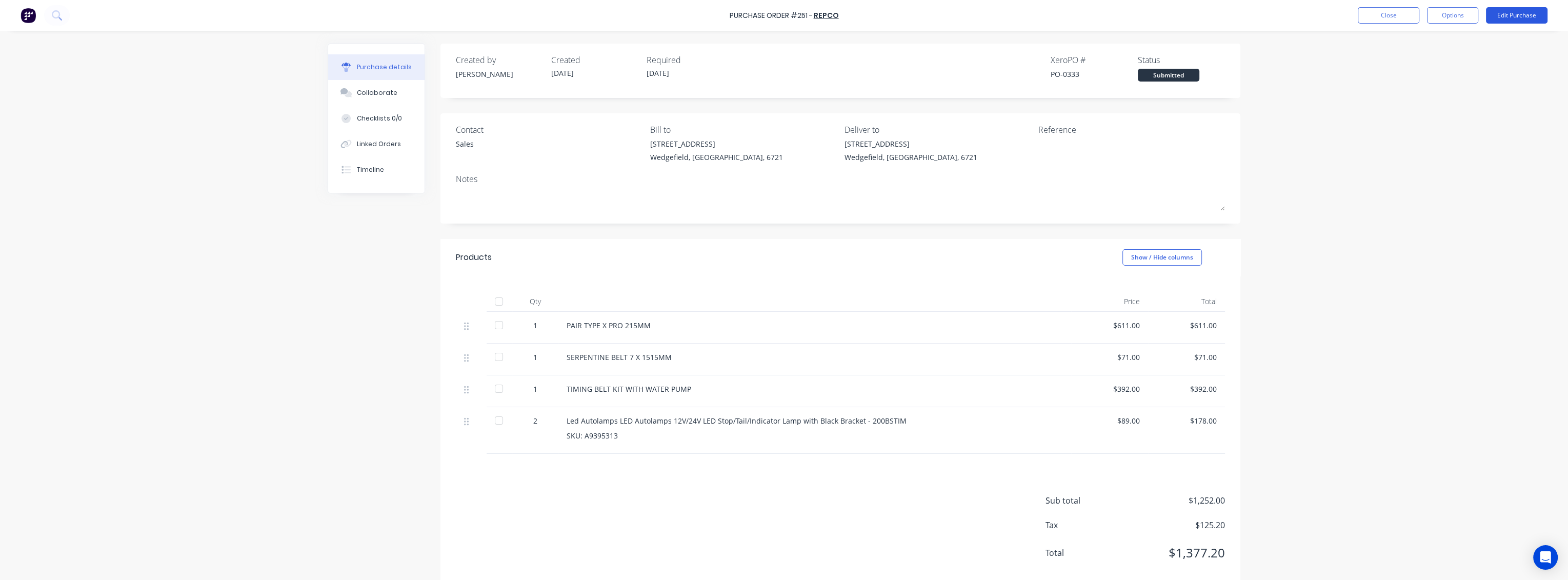
click at [1521, 15] on button "Edit Purchase" at bounding box center [1516, 15] width 61 height 16
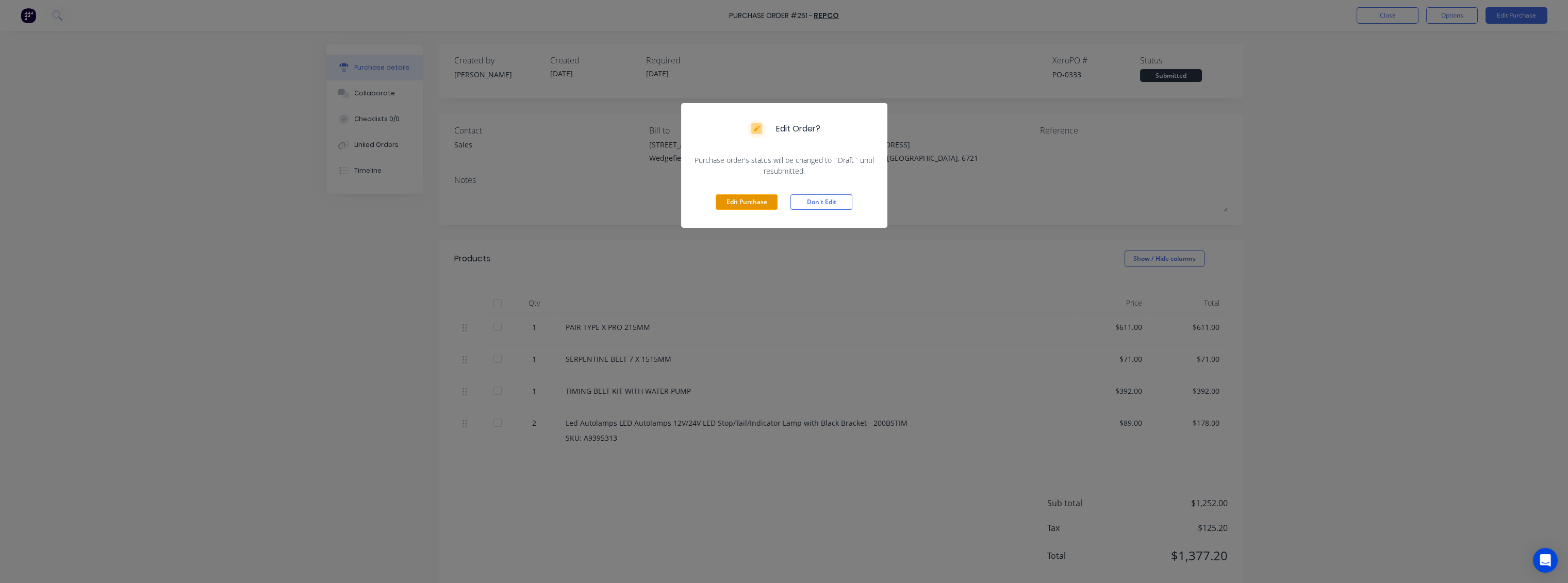
click at [745, 198] on button "Edit Purchase" at bounding box center [746, 202] width 62 height 15
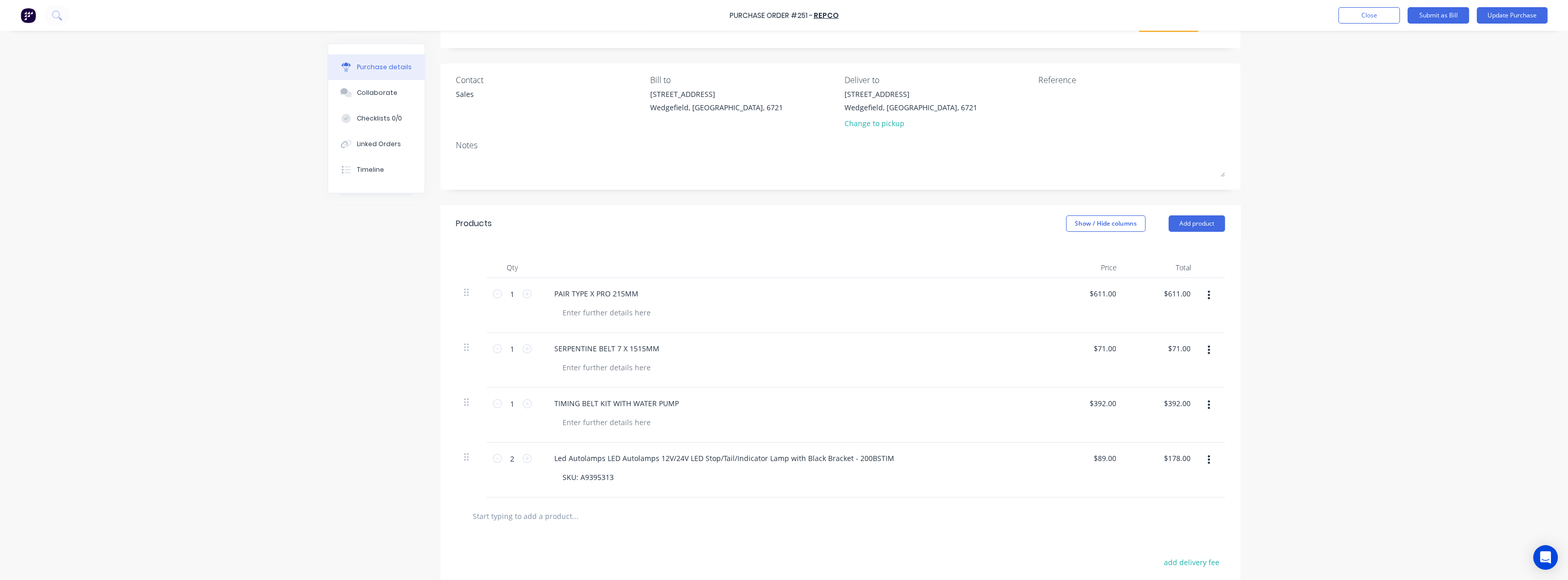
scroll to position [184, 0]
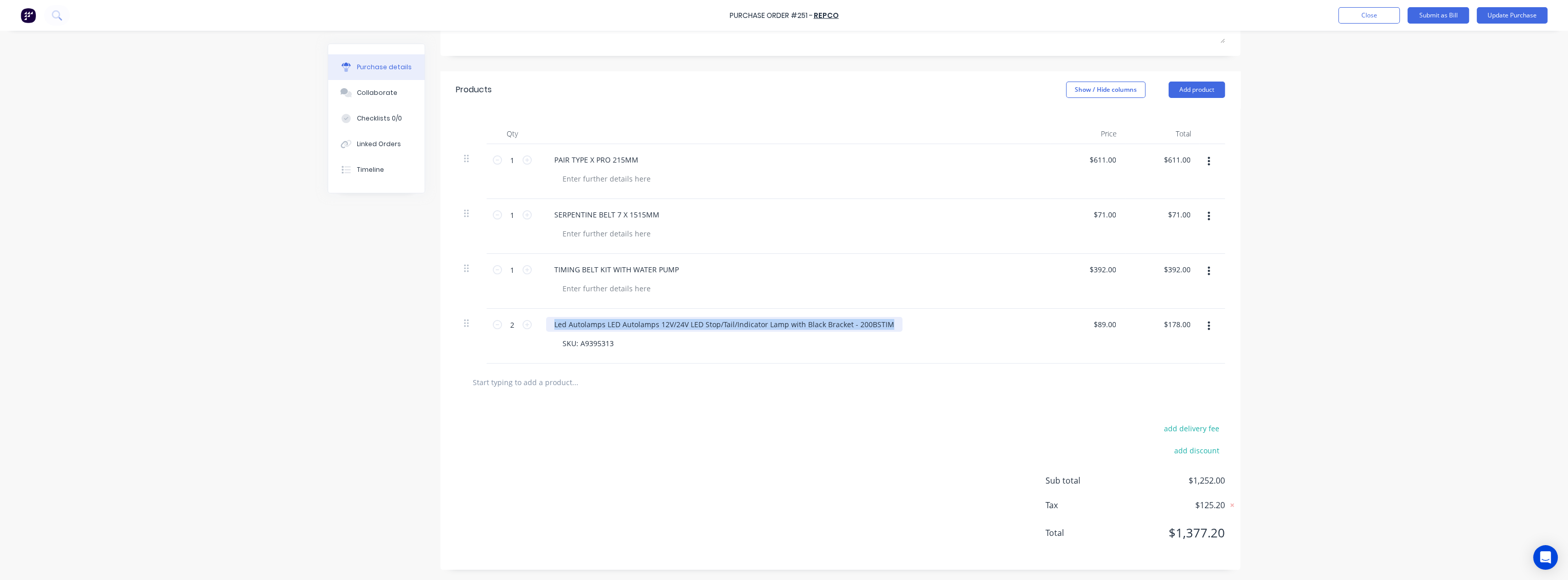
drag, startPoint x: 886, startPoint y: 326, endPoint x: 291, endPoint y: 340, distance: 595.2
click at [291, 340] on div "Purchase Order #251 - REPCO Add product Close Submit as Bill Update Purchase Pu…" at bounding box center [784, 290] width 1568 height 580
drag, startPoint x: 611, startPoint y: 326, endPoint x: 845, endPoint y: 318, distance: 234.1
click at [611, 326] on div at bounding box center [589, 324] width 86 height 15
click at [1113, 323] on div "$89.00 $89.00" at bounding box center [1104, 324] width 27 height 15
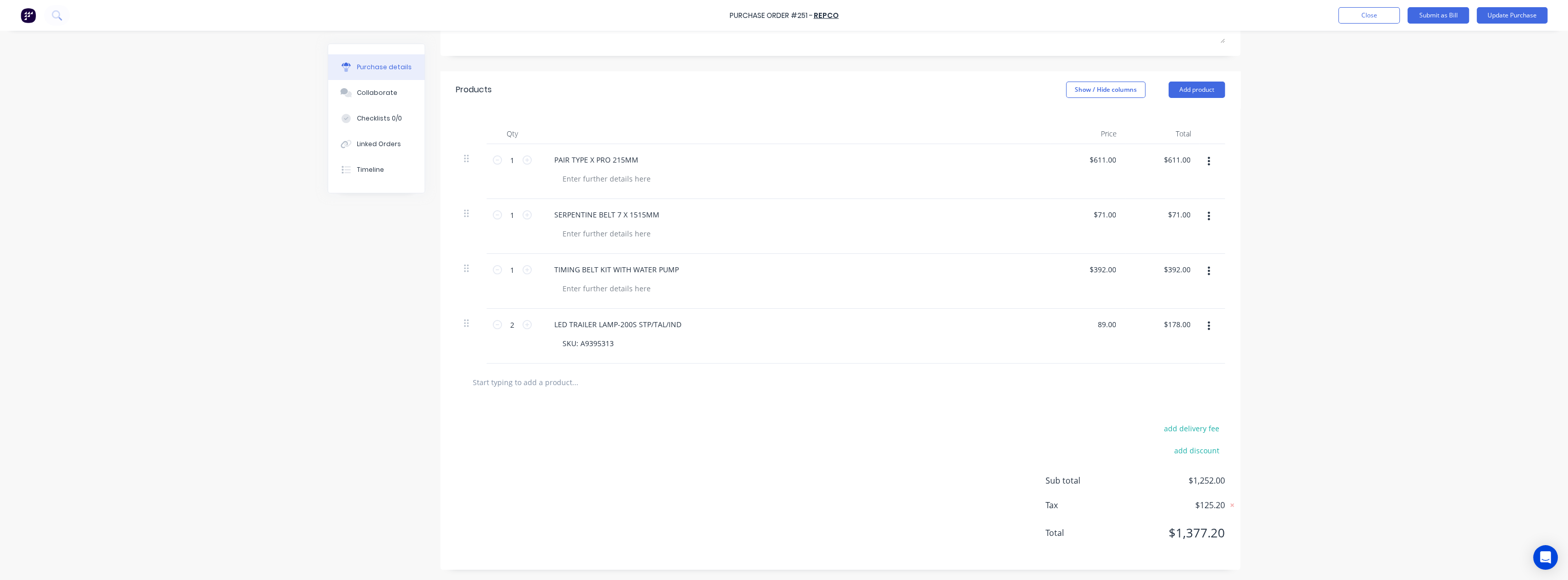
drag, startPoint x: 1111, startPoint y: 324, endPoint x: 1084, endPoint y: 321, distance: 27.2
click at [1084, 321] on div "89.00 89.00" at bounding box center [1088, 336] width 74 height 55
click at [1093, 354] on div "64 64" at bounding box center [1088, 336] width 74 height 55
type input "$64.00"
type input "$128.00"
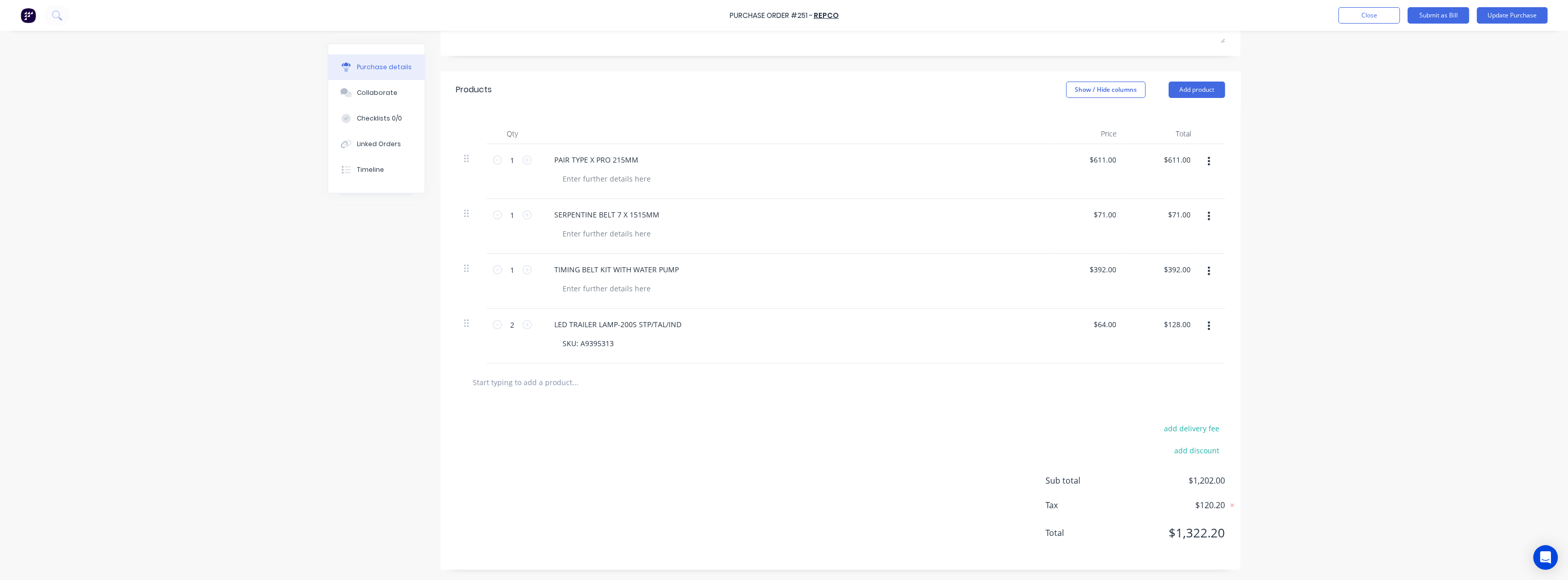
click at [698, 370] on div at bounding box center [841, 382] width 769 height 37
click at [1505, 15] on button "Update Purchase" at bounding box center [1512, 15] width 71 height 16
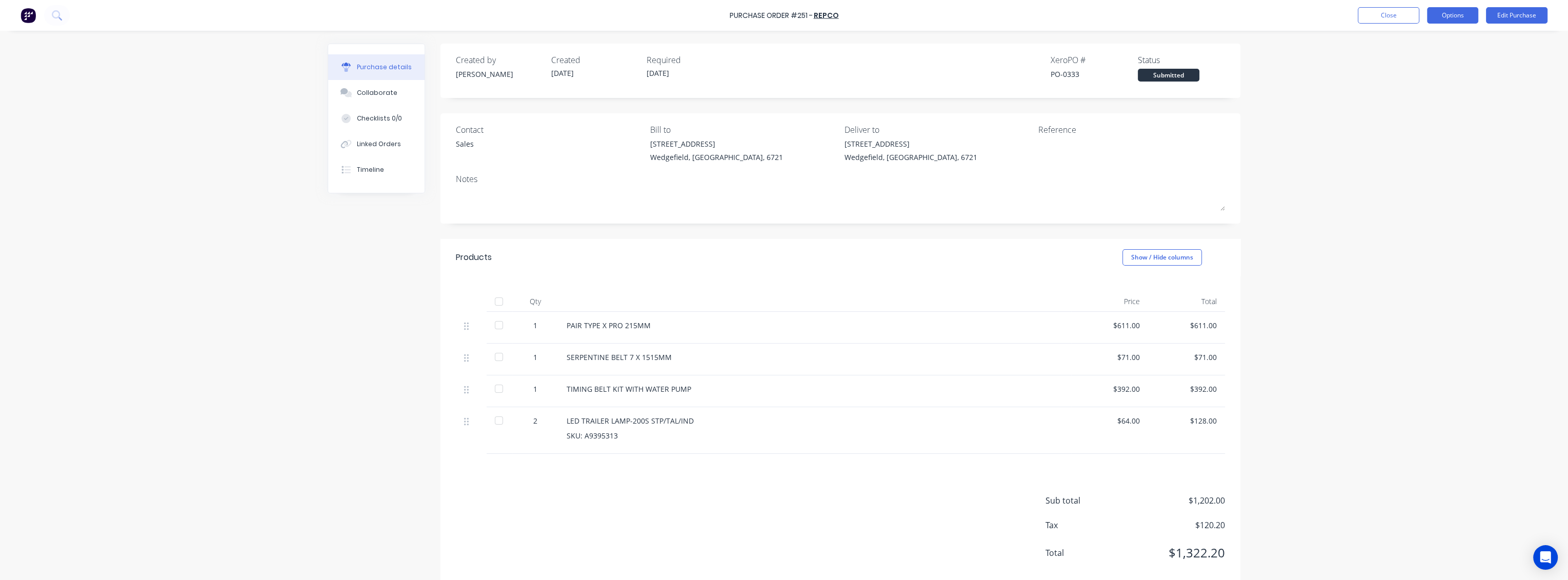
click at [1462, 15] on button "Options" at bounding box center [1452, 15] width 51 height 16
click at [1405, 38] on div "Print / Email" at bounding box center [1430, 41] width 79 height 15
click at [1420, 59] on div "With pricing" at bounding box center [1430, 62] width 79 height 15
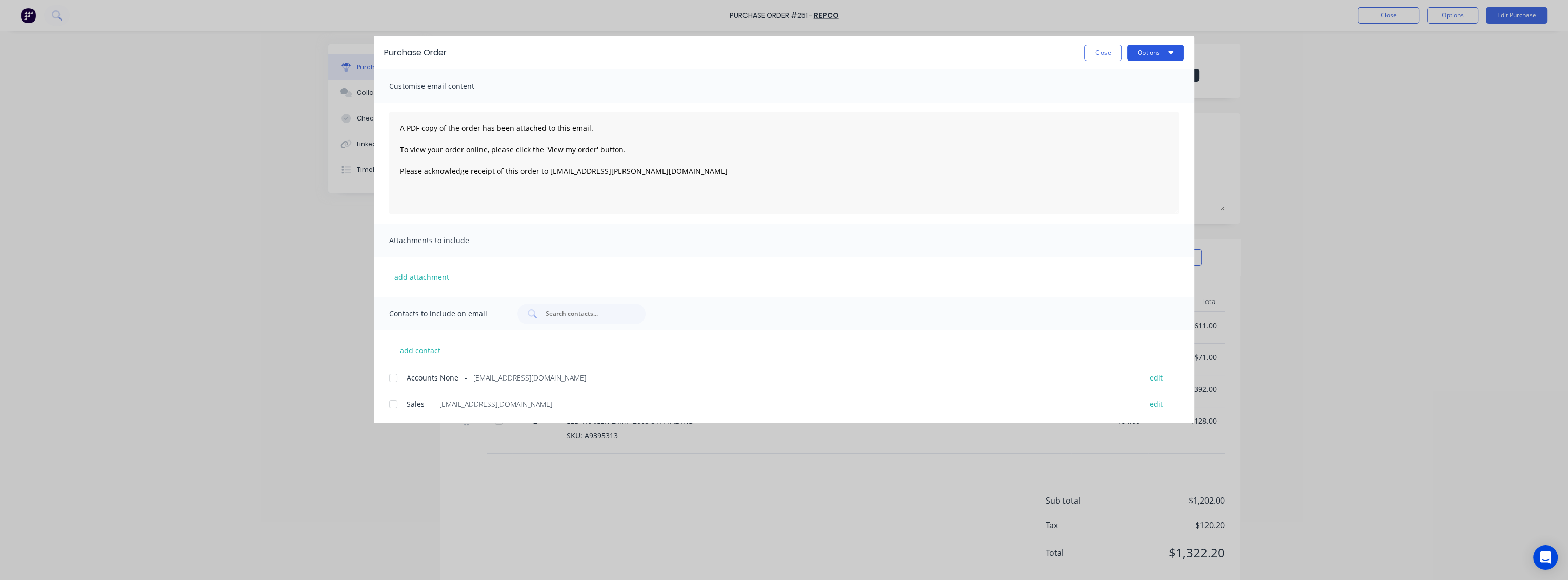
click at [1147, 47] on button "Options" at bounding box center [1156, 52] width 57 height 16
click at [1105, 102] on div "Print" at bounding box center [1135, 99] width 79 height 15
